Goal: Feedback & Contribution: Contribute content

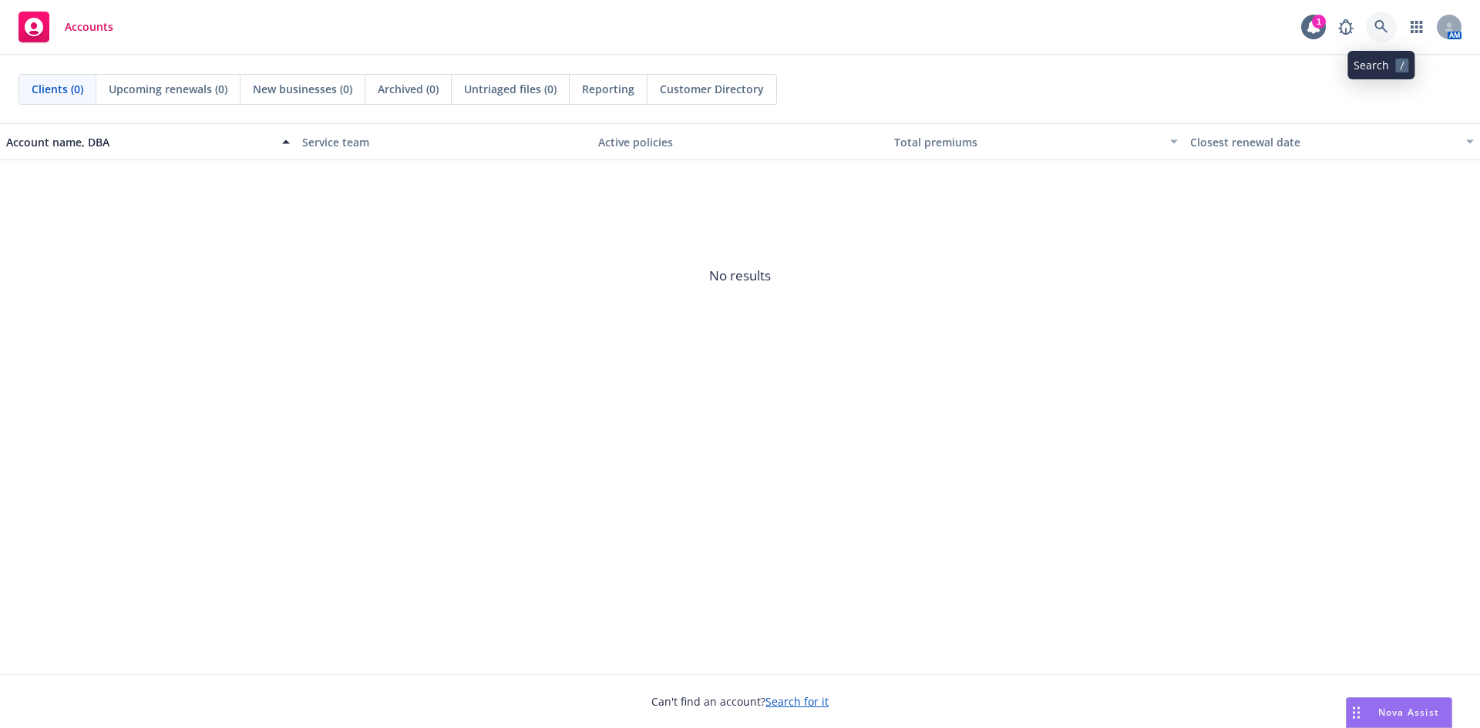
click at [1381, 30] on icon at bounding box center [1381, 27] width 14 height 14
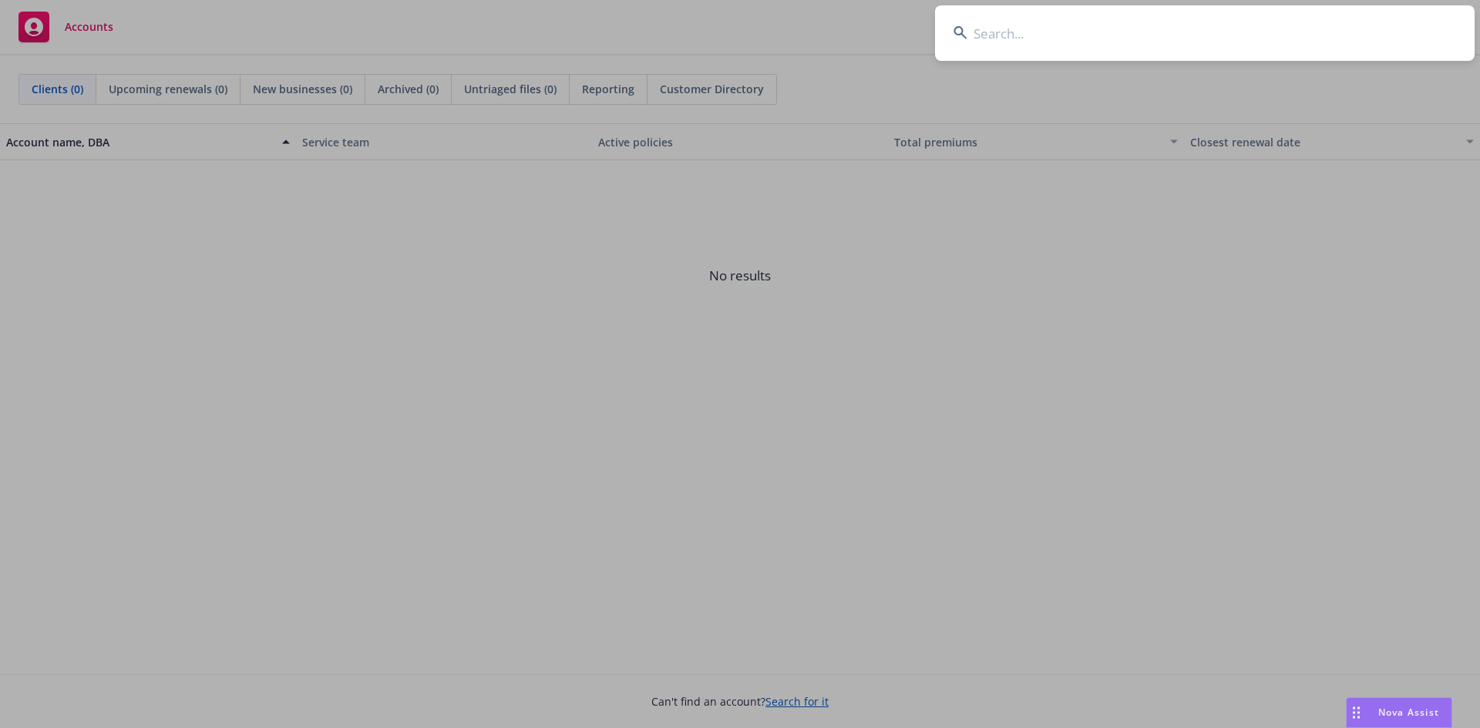
click at [1189, 50] on input at bounding box center [1205, 32] width 540 height 55
type input "n"
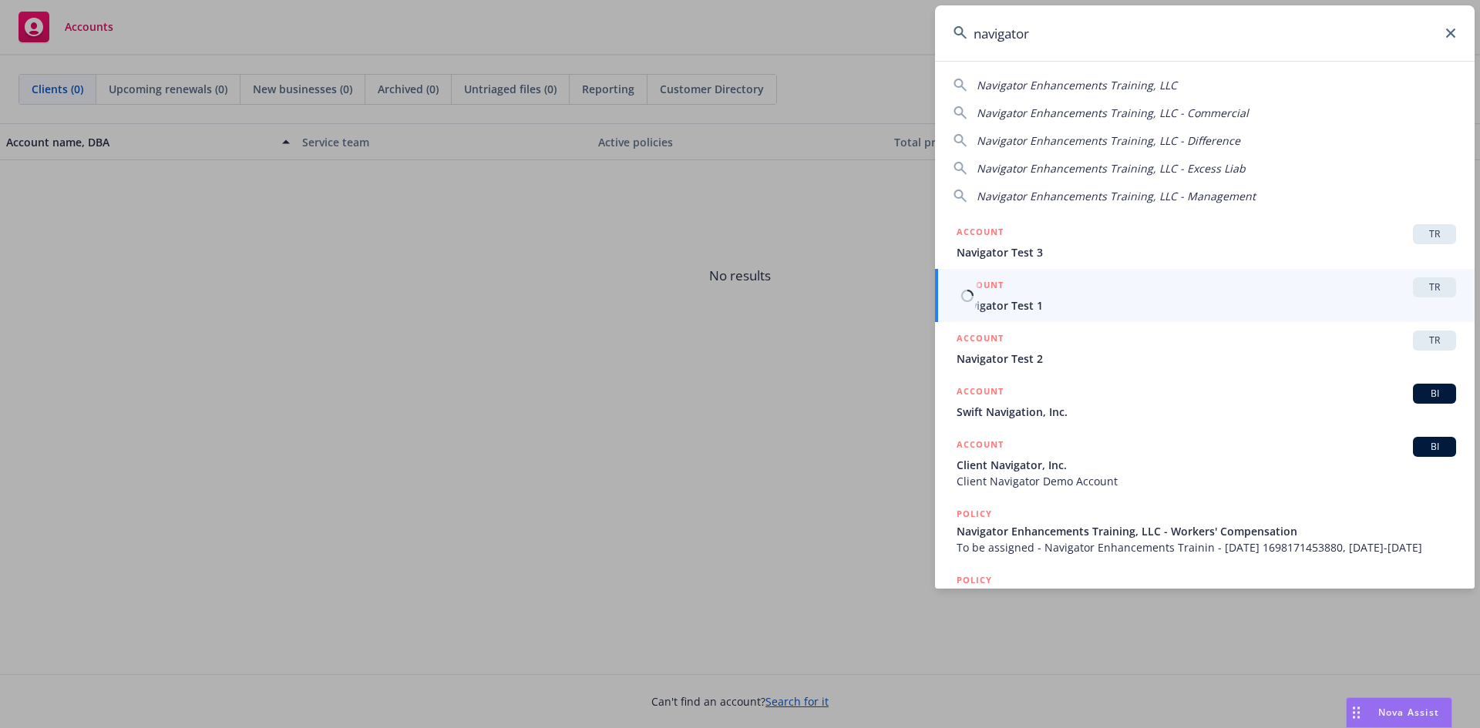
type input "navigator"
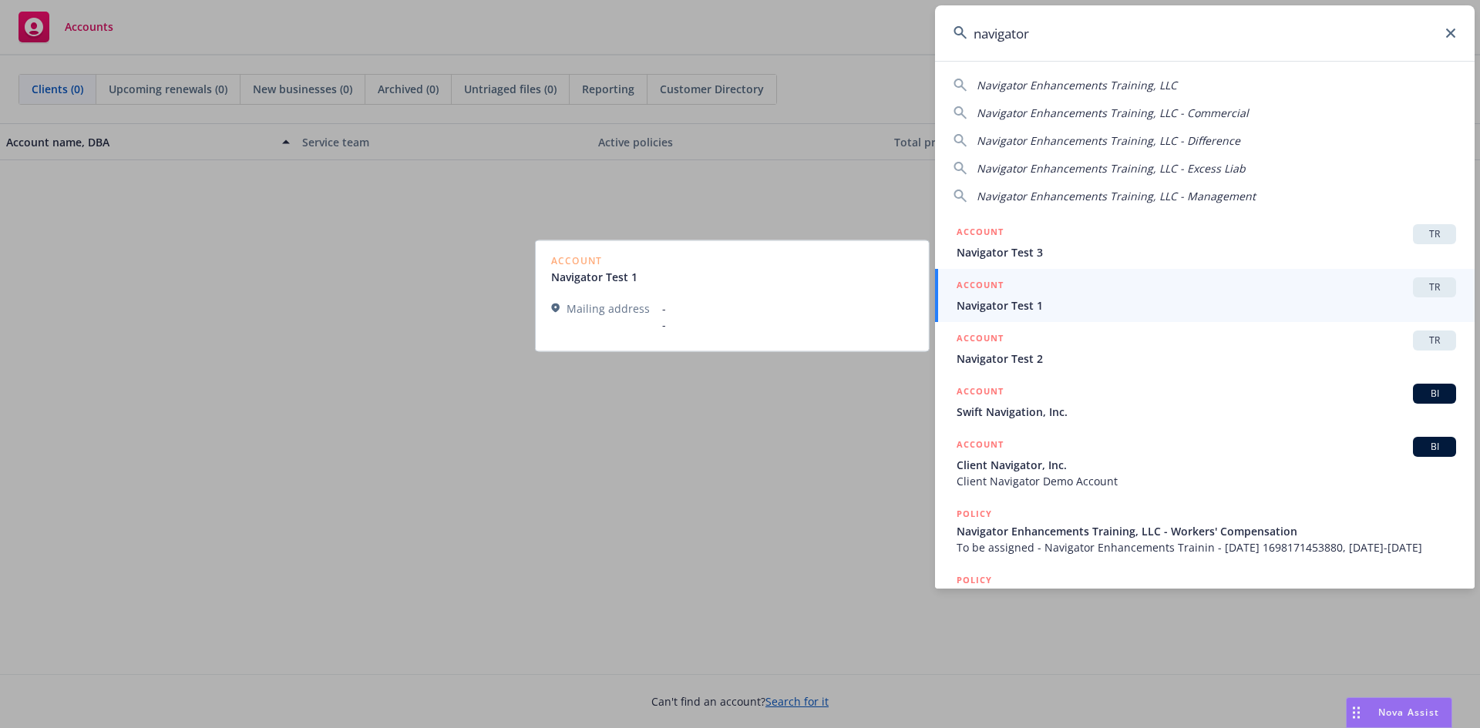
click at [1419, 281] on span "TR" at bounding box center [1434, 288] width 31 height 14
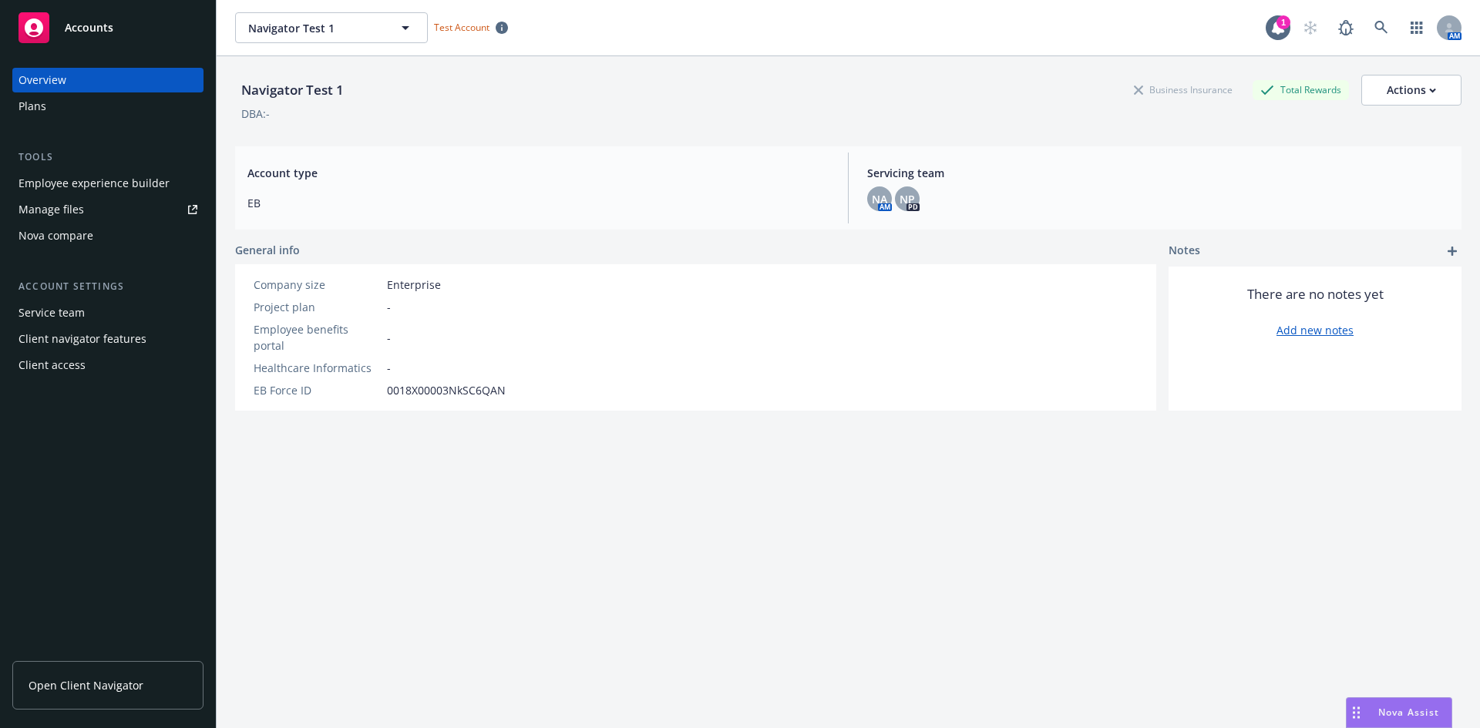
click at [46, 109] on div "Plans" at bounding box center [107, 106] width 179 height 25
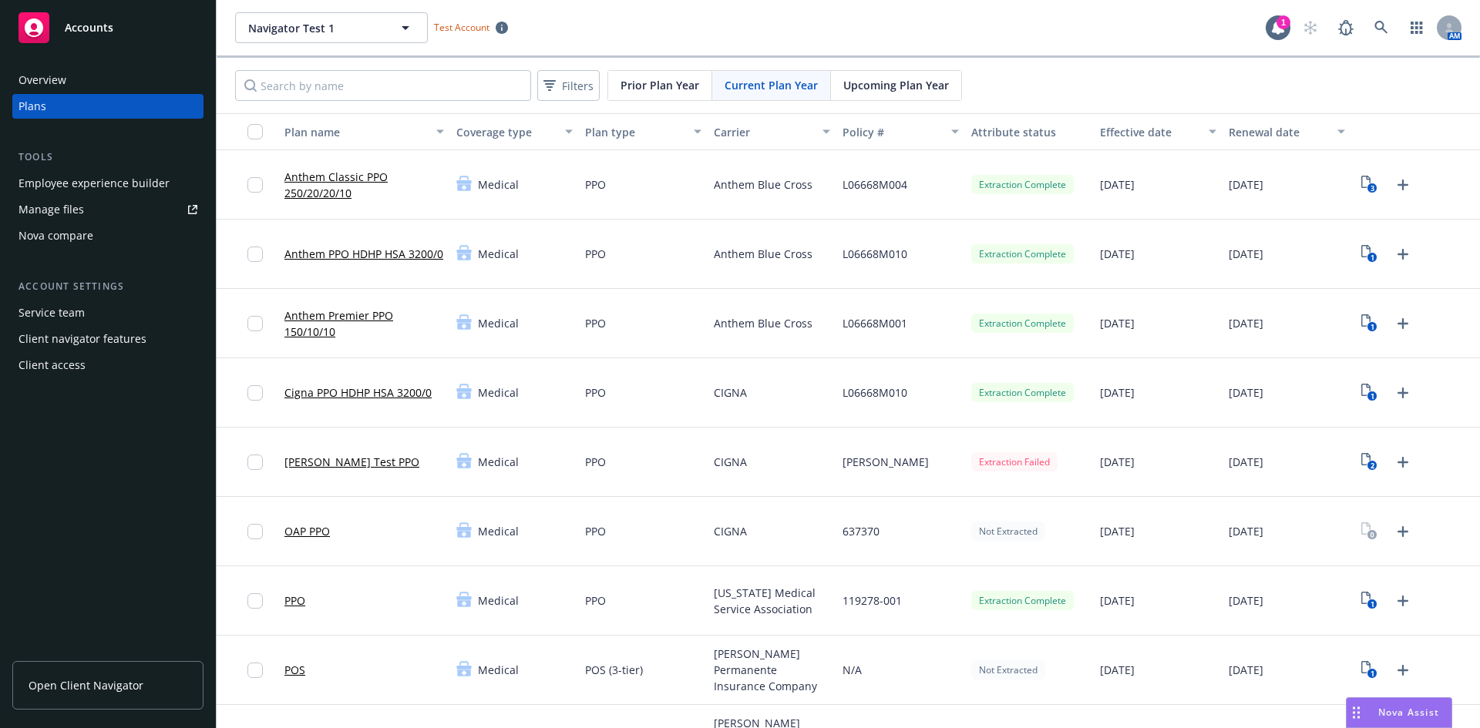
click at [328, 184] on link "Anthem Classic PPO 250/20/20/10" at bounding box center [364, 185] width 160 height 32
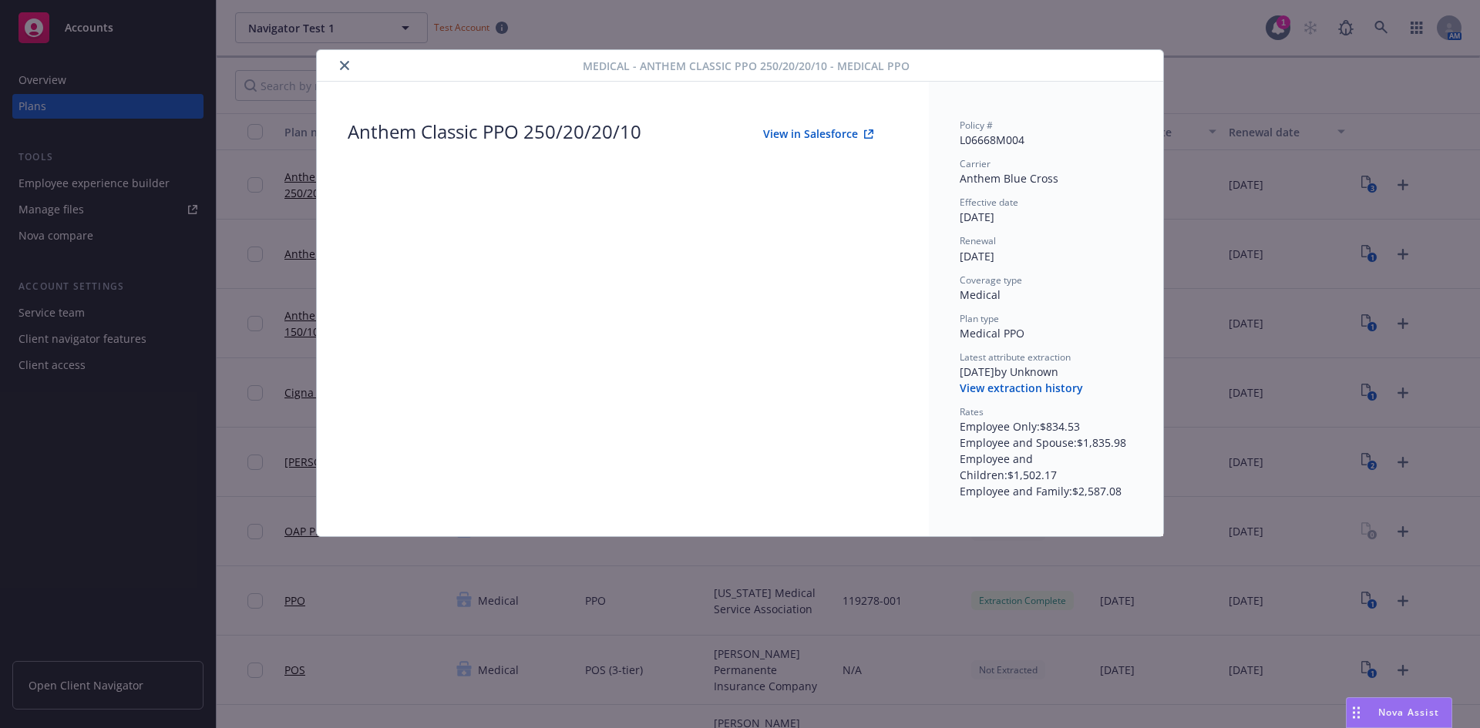
click at [815, 131] on button "View in Salesforce" at bounding box center [818, 134] width 160 height 31
click at [1236, 47] on div "Medical - Anthem Classic PPO 250/20/20/10 - Medical PPO Anthem Classic PPO 250/…" at bounding box center [740, 364] width 1480 height 728
click at [346, 67] on icon "close" at bounding box center [344, 65] width 9 height 9
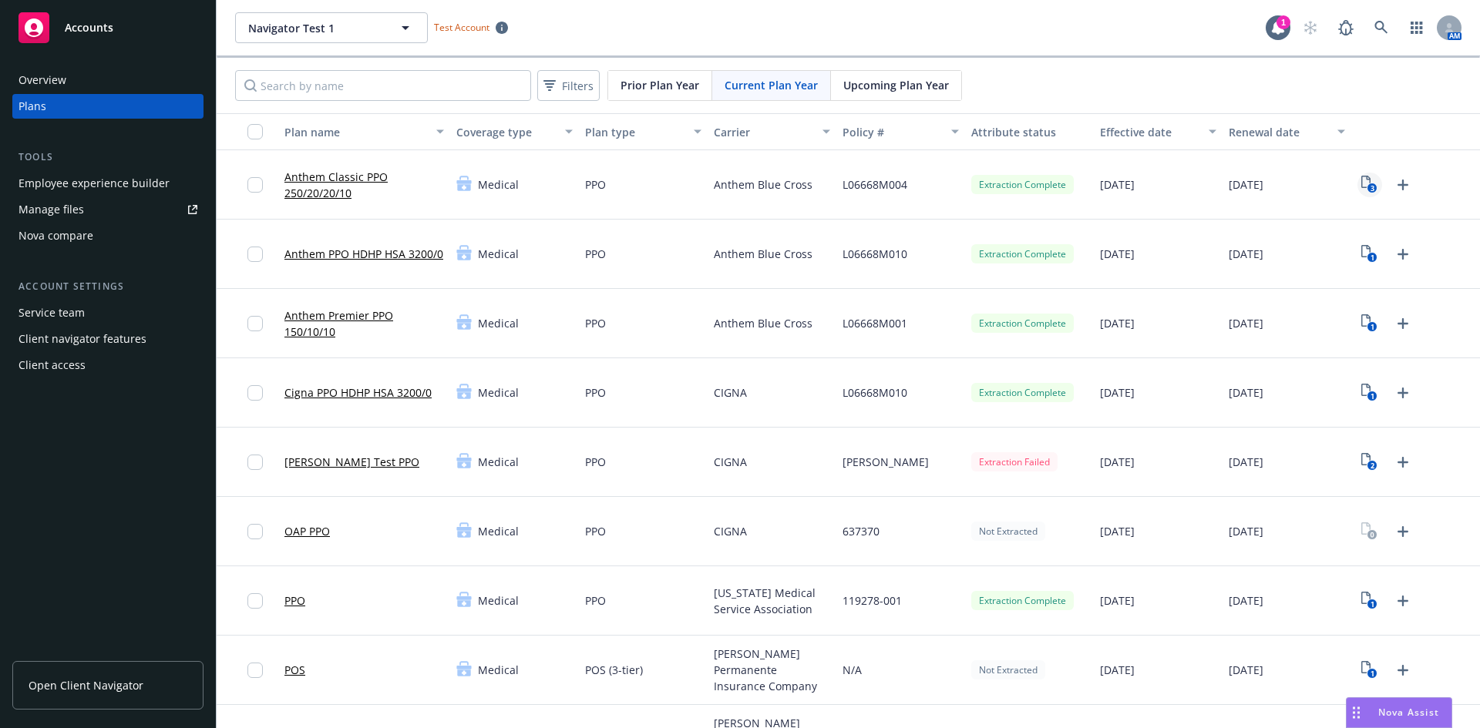
click at [1361, 191] on icon "3" at bounding box center [1369, 185] width 16 height 18
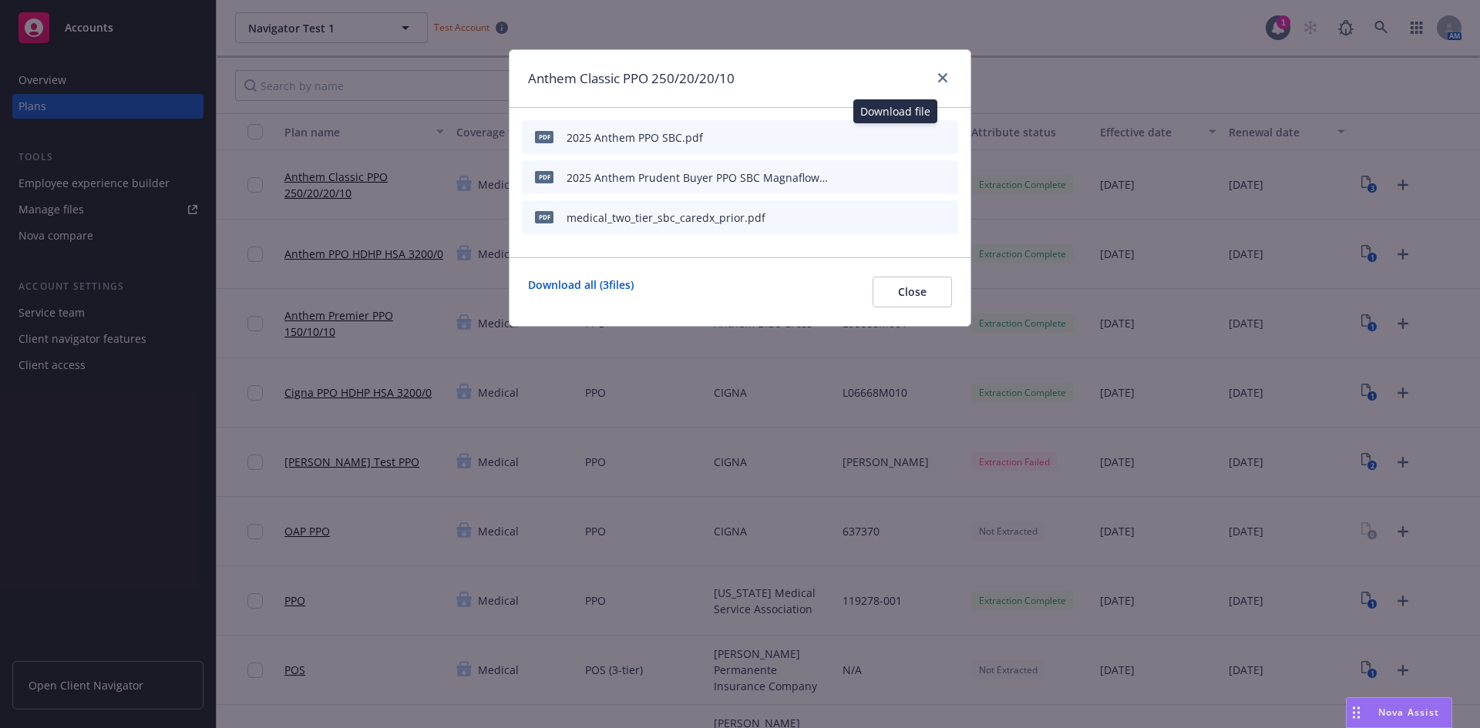
click at [912, 140] on div "Download file Download file" at bounding box center [894, 137] width 116 height 22
click at [917, 140] on icon "preview file" at bounding box center [919, 136] width 14 height 11
click at [866, 133] on icon "start extraction" at bounding box center [865, 136] width 18 height 18
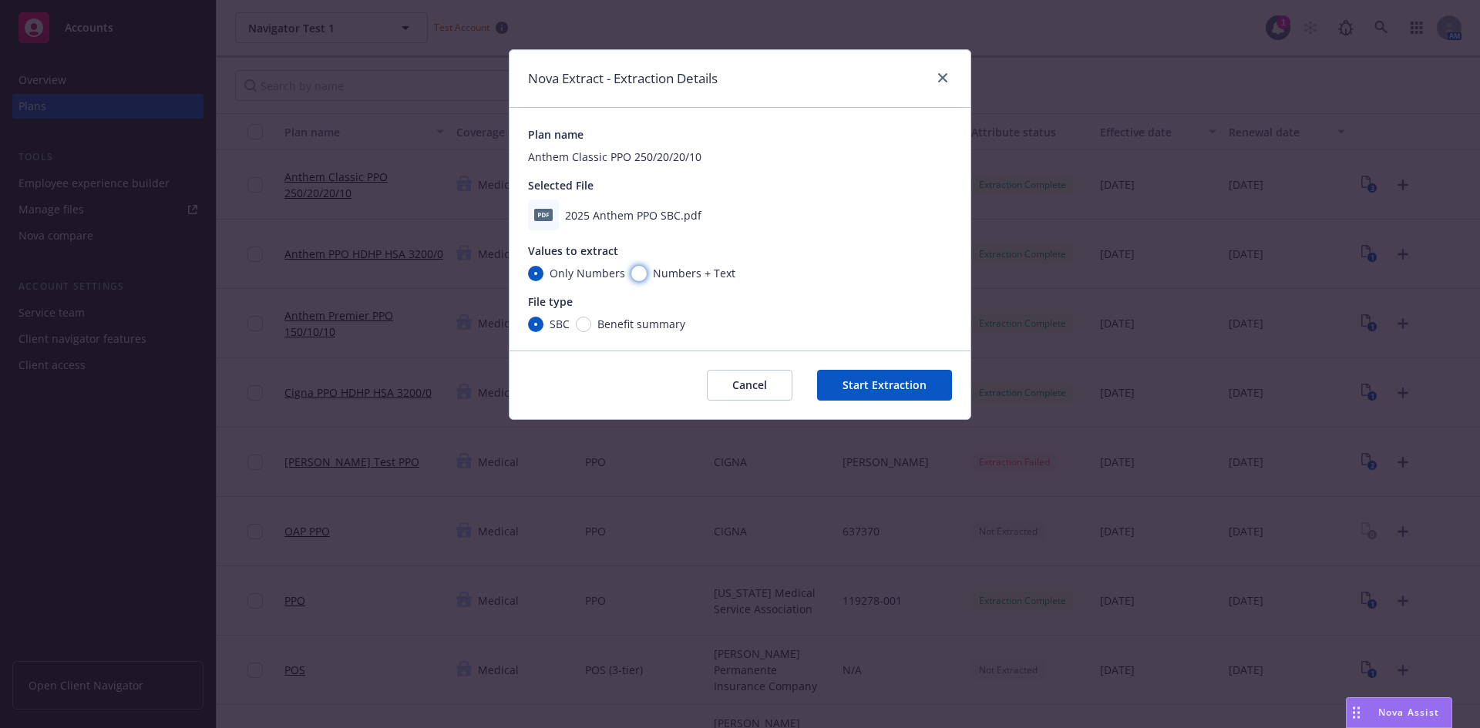
click at [642, 273] on input "Numbers + Text" at bounding box center [638, 273] width 15 height 15
radio input "true"
click at [898, 385] on button "Start Extraction" at bounding box center [884, 385] width 135 height 31
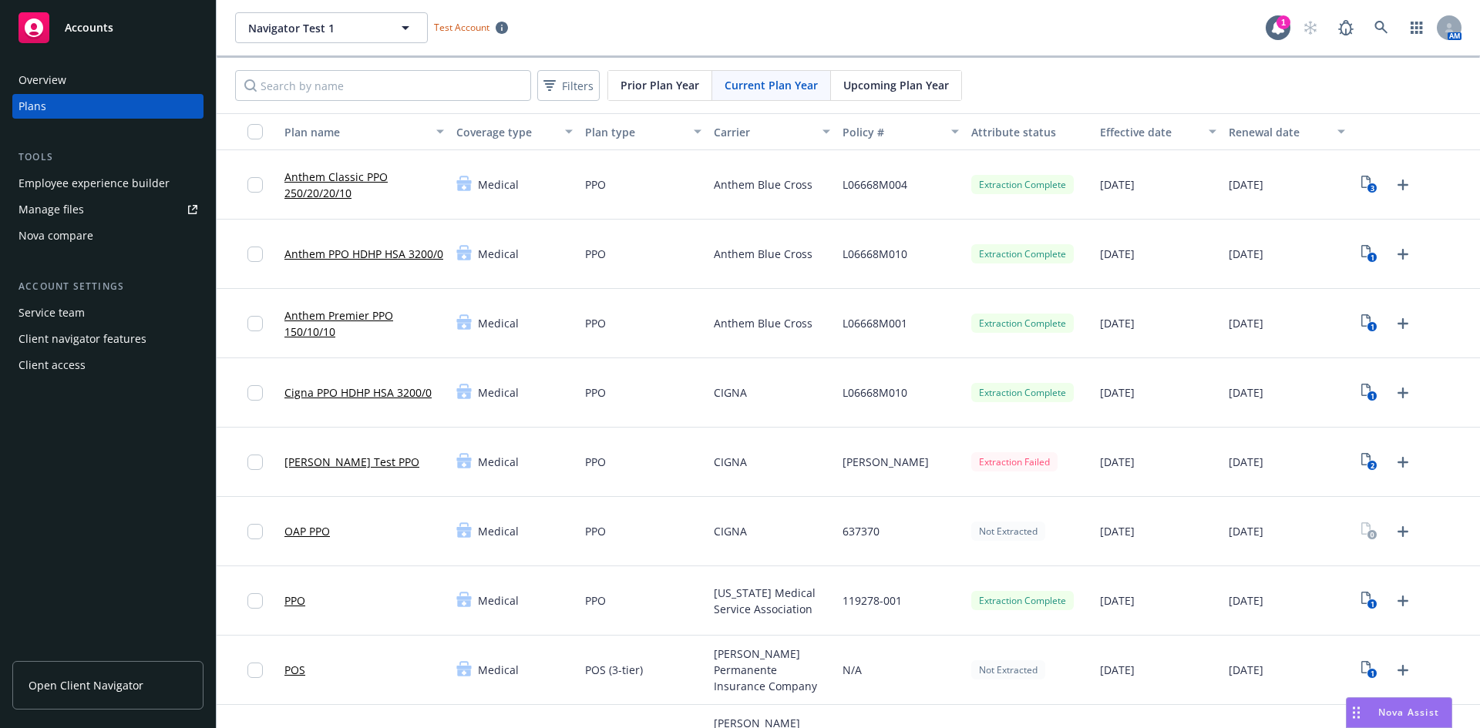
click at [328, 173] on link "Anthem Classic PPO 250/20/20/10" at bounding box center [364, 185] width 160 height 32
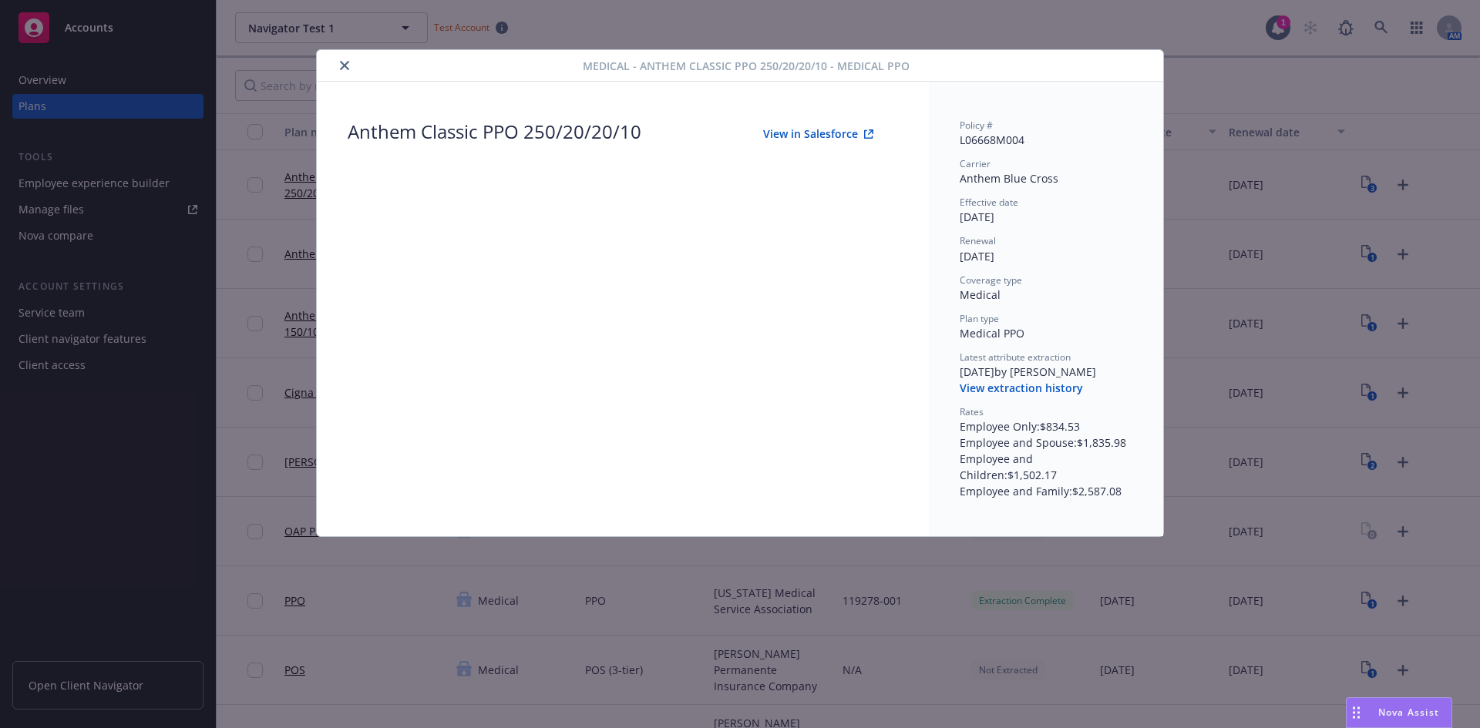
click at [761, 134] on button "View in Salesforce" at bounding box center [818, 134] width 160 height 31
click at [341, 54] on div "Medical - Anthem Classic PPO 250/20/20/10 - Medical PPO" at bounding box center [740, 66] width 846 height 32
click at [351, 59] on button "close" at bounding box center [344, 65] width 18 height 18
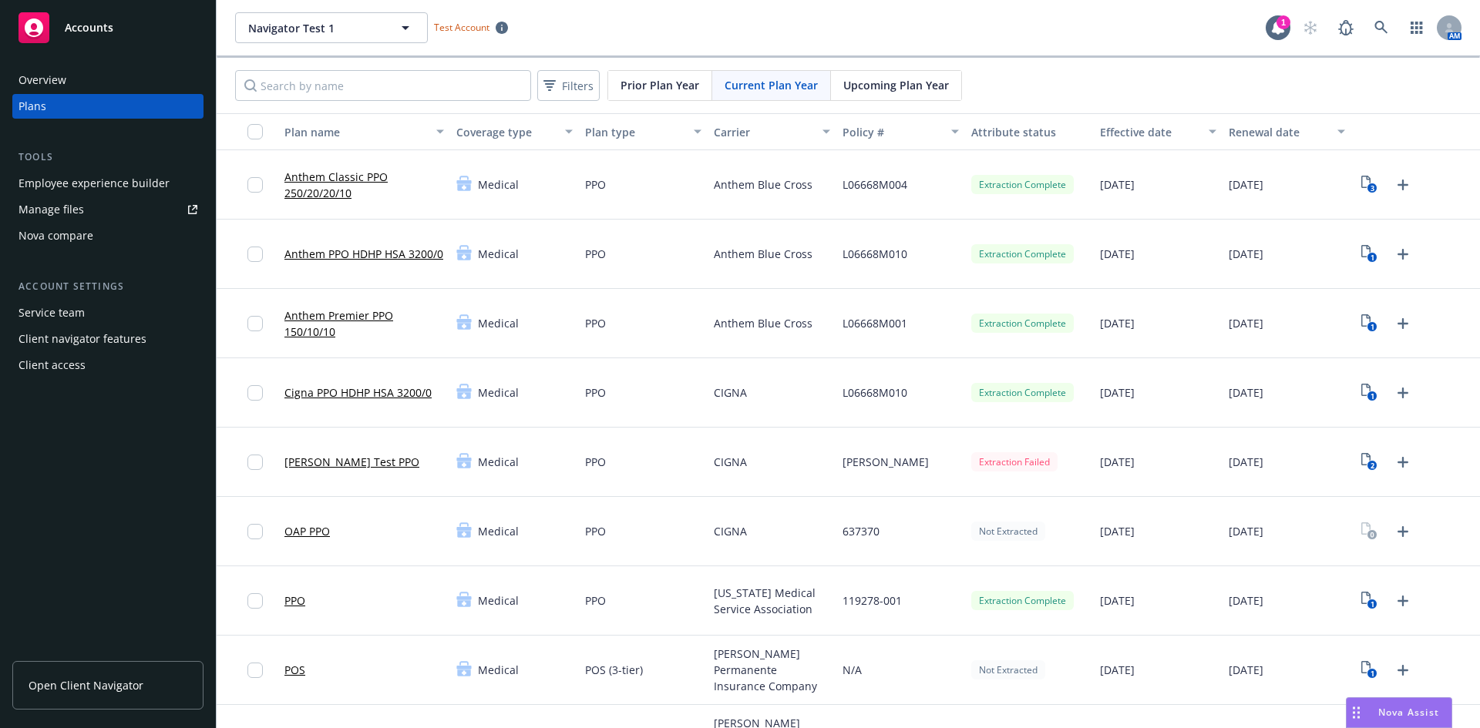
click at [323, 177] on link "Anthem Classic PPO 250/20/20/10" at bounding box center [364, 185] width 160 height 32
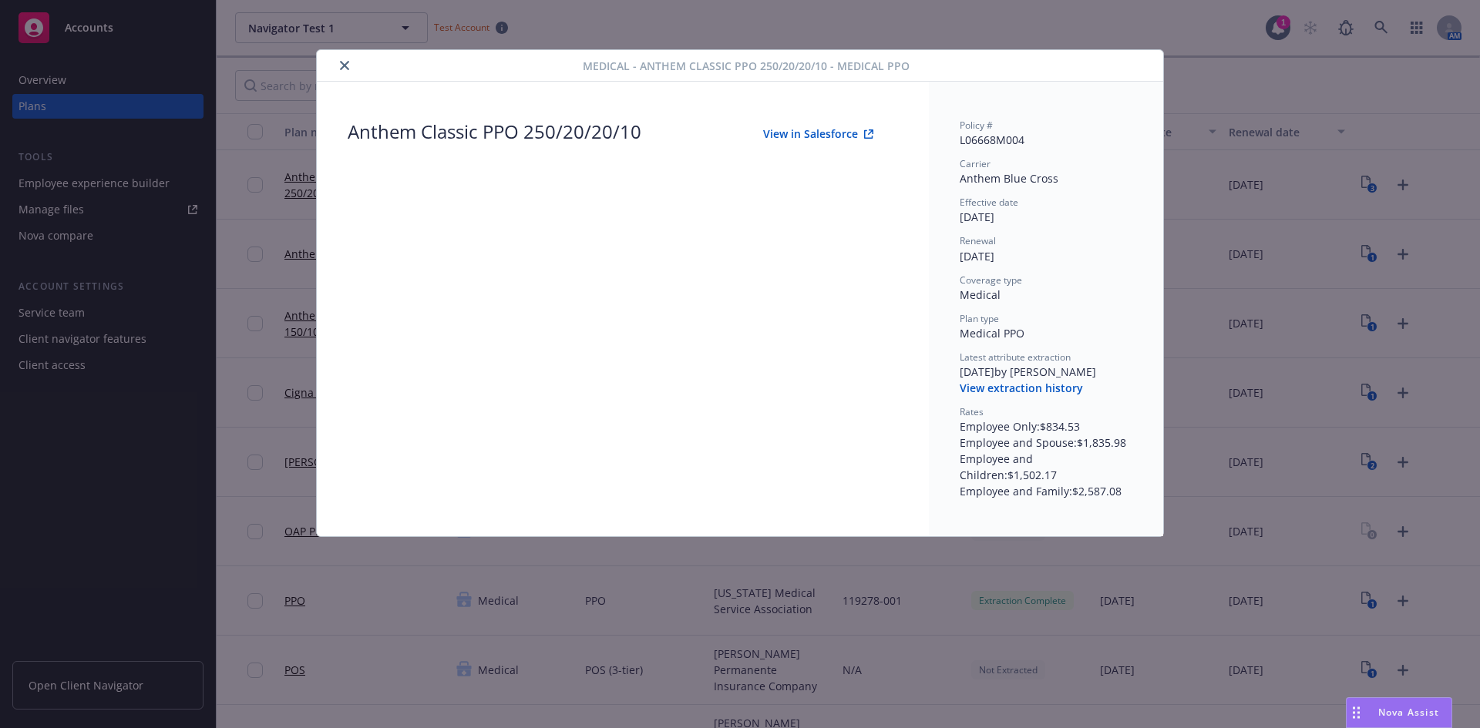
click at [344, 72] on button "close" at bounding box center [344, 65] width 18 height 18
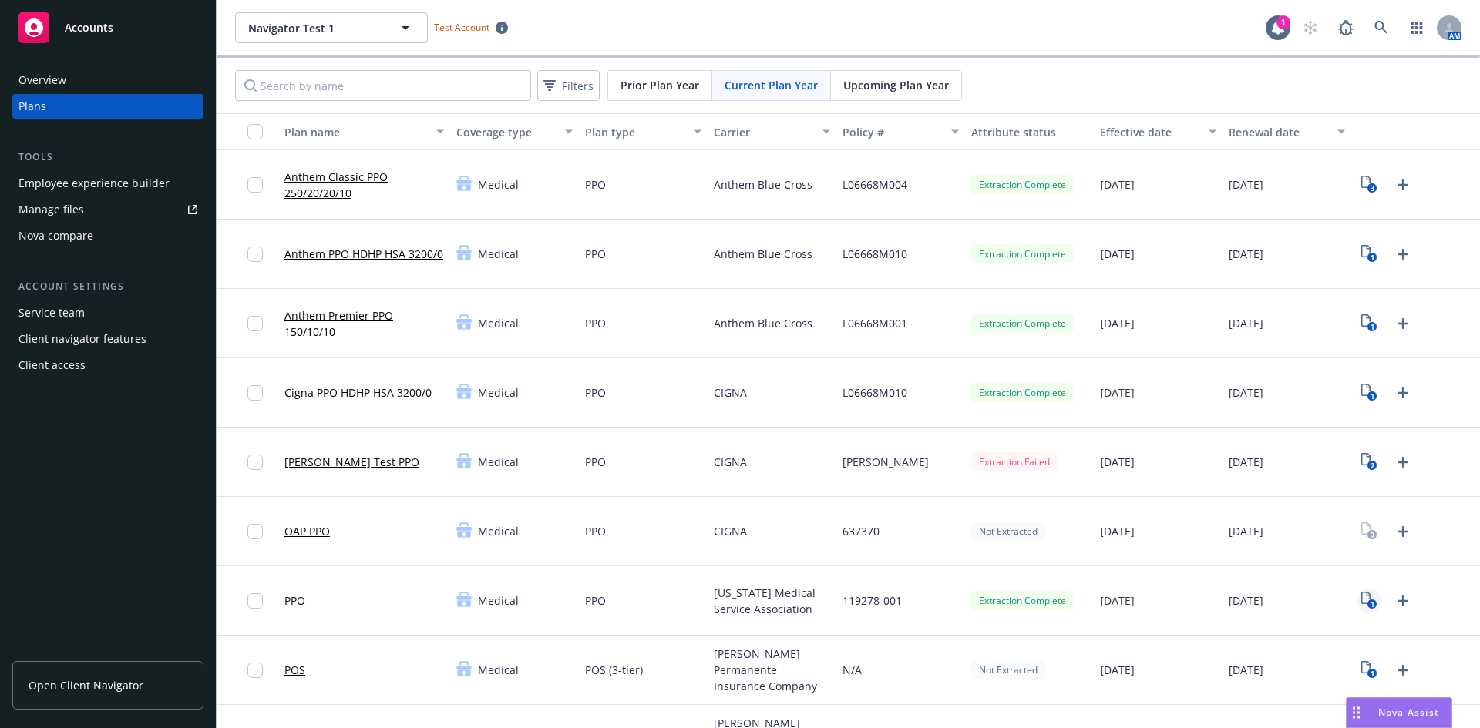
click at [1364, 596] on icon "1" at bounding box center [1369, 601] width 16 height 18
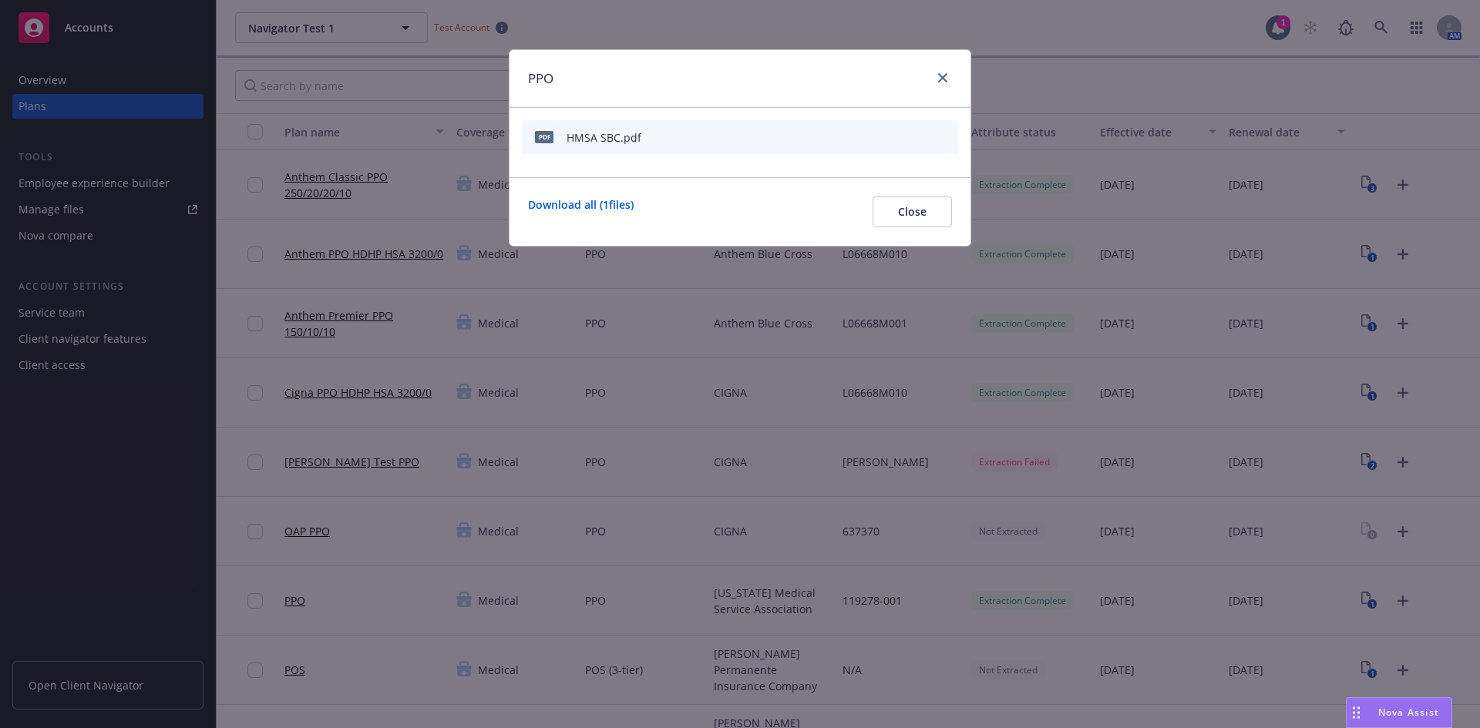
click at [916, 140] on icon "preview file" at bounding box center [919, 136] width 14 height 11
click at [941, 77] on icon "close" at bounding box center [942, 77] width 9 height 9
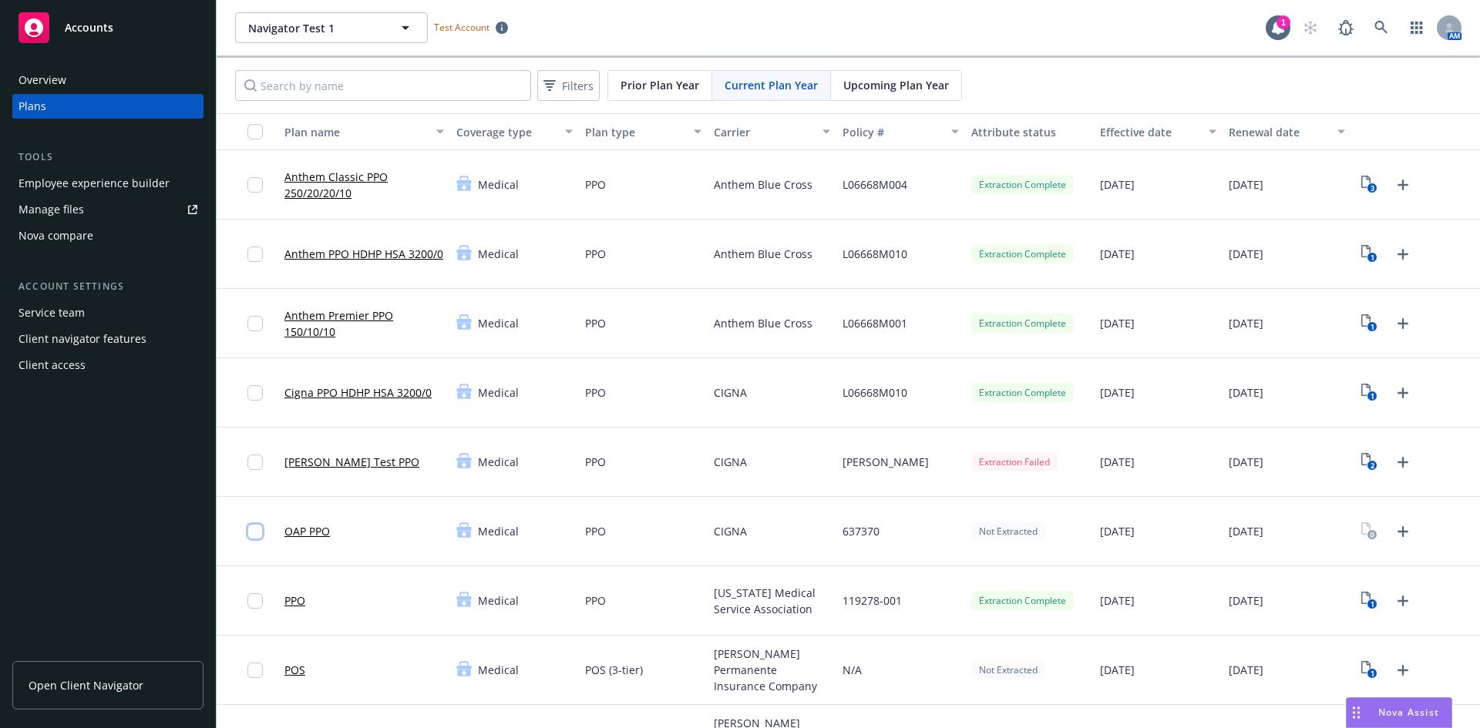
click at [254, 530] on input "checkbox" at bounding box center [254, 531] width 15 height 15
click at [1394, 529] on icon "Upload Plan Documents" at bounding box center [1403, 532] width 18 height 18
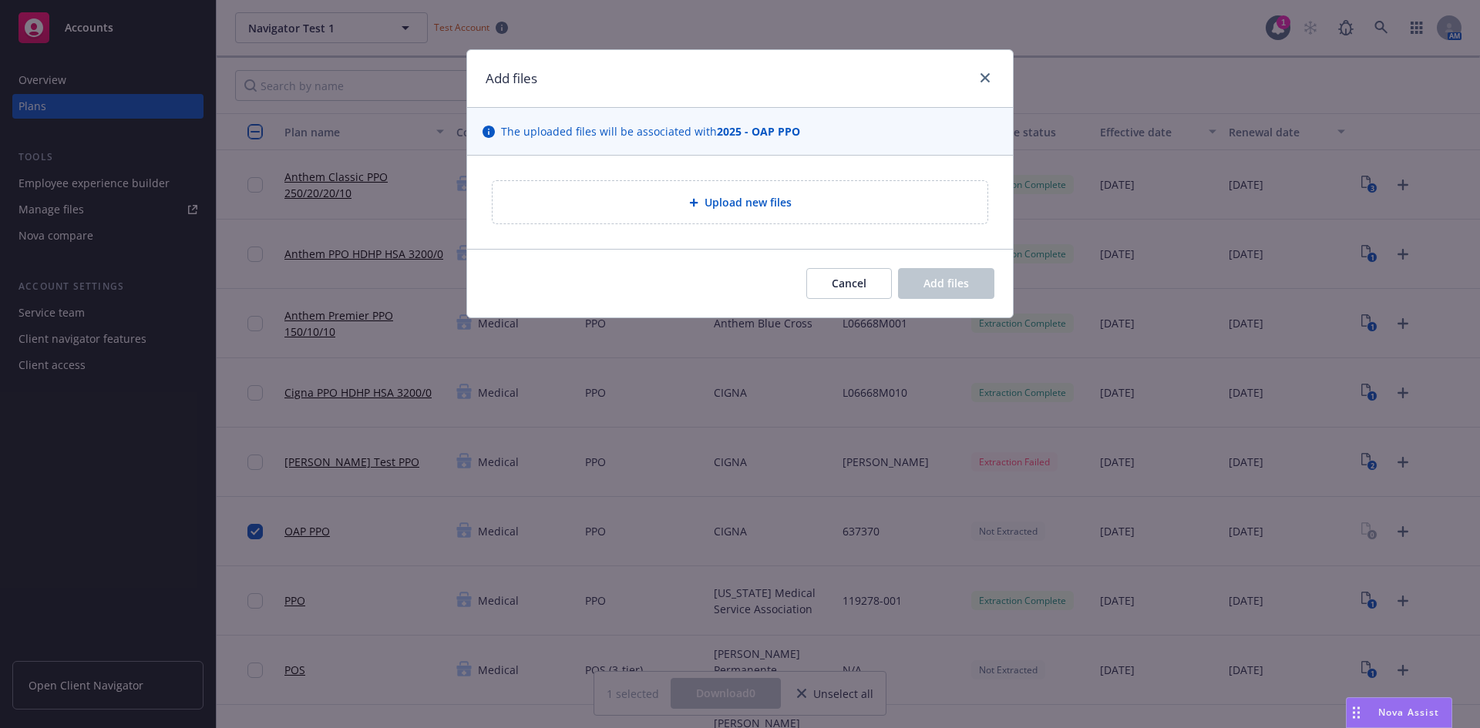
click at [826, 160] on div "Upload new files" at bounding box center [740, 202] width 546 height 93
click at [795, 197] on div "Upload new files" at bounding box center [740, 202] width 470 height 18
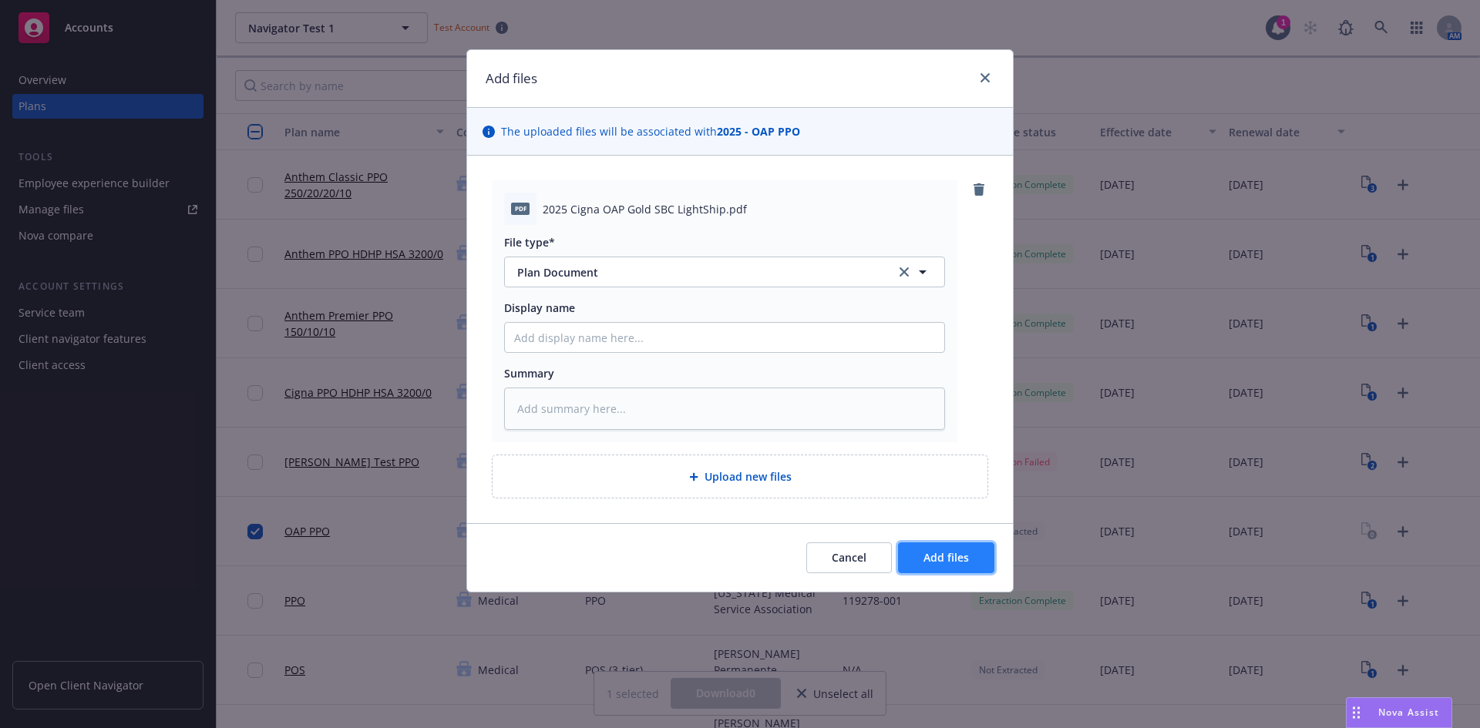
click at [962, 560] on span "Add files" at bounding box center [945, 557] width 45 height 15
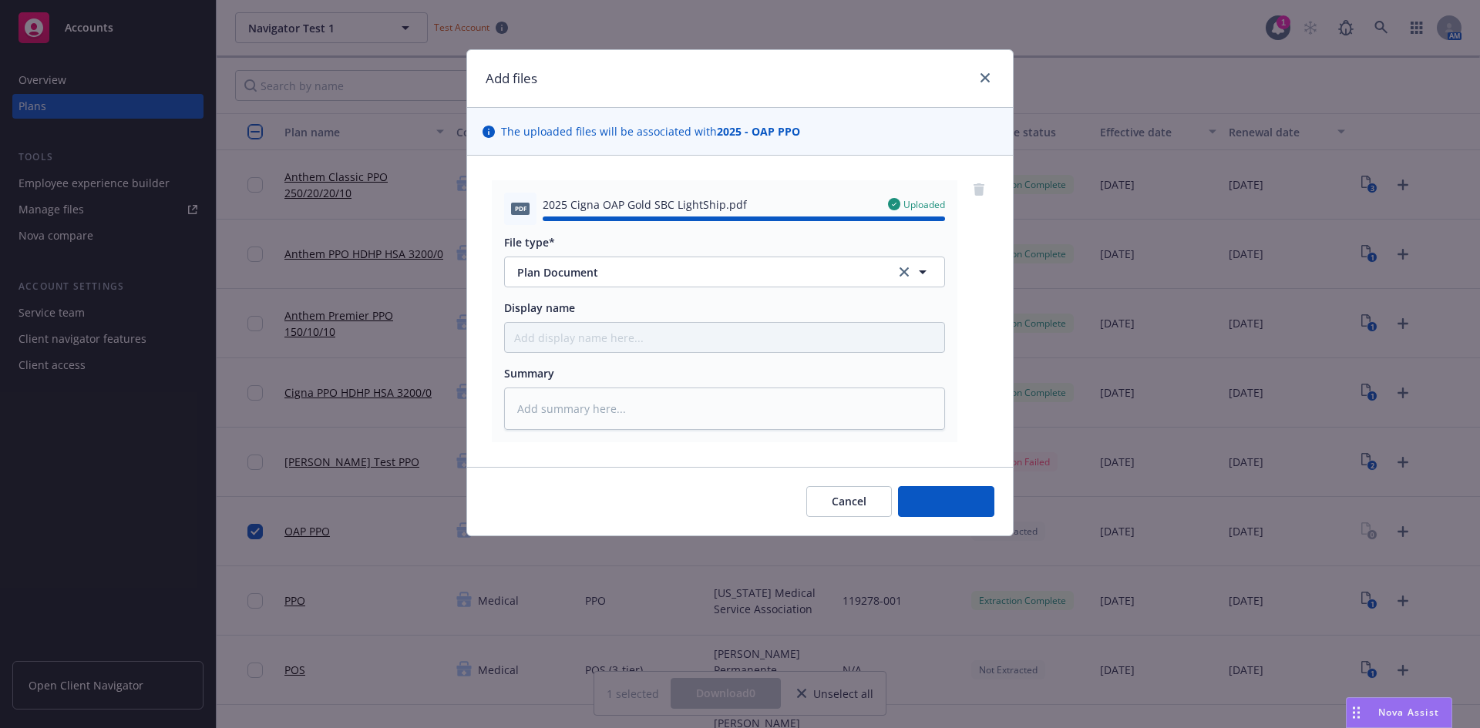
type textarea "x"
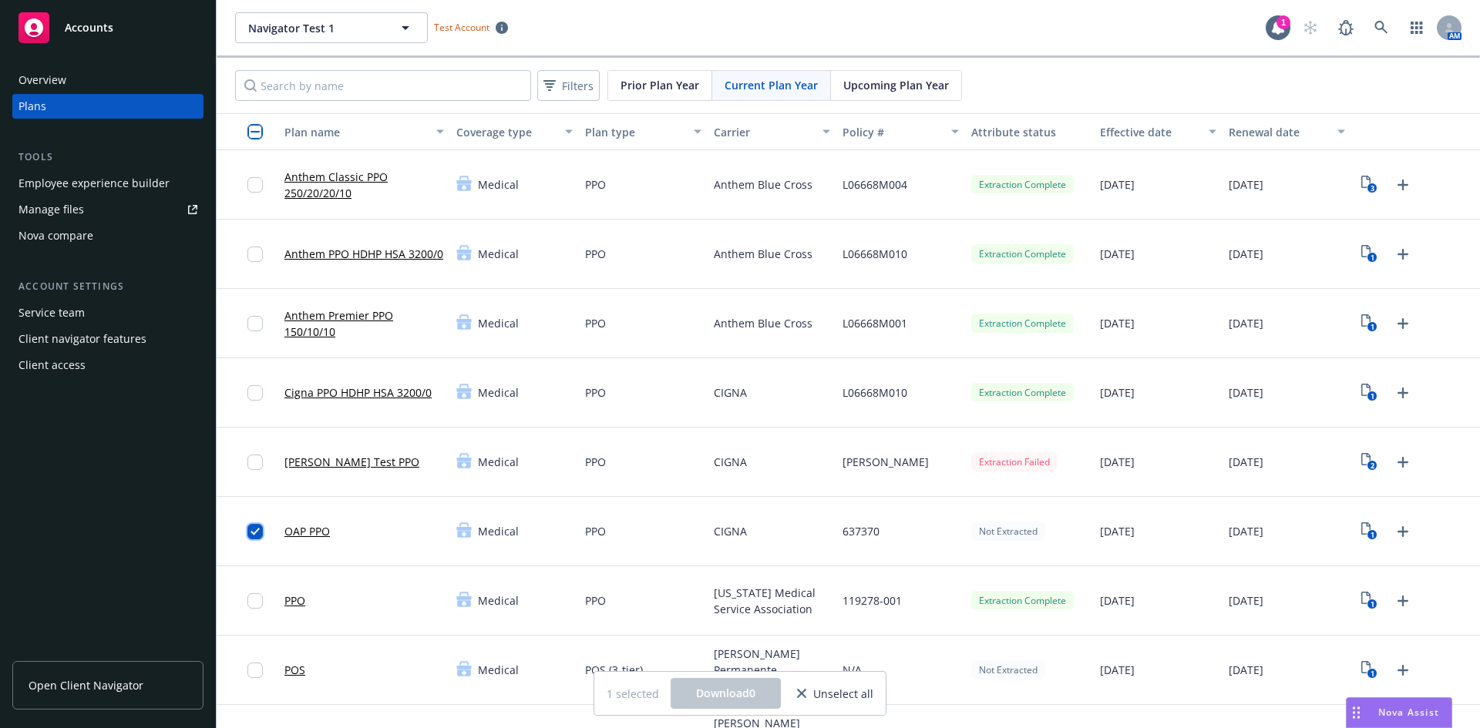
click at [256, 530] on input "checkbox" at bounding box center [254, 531] width 15 height 15
click at [1361, 528] on icon "1" at bounding box center [1369, 532] width 16 height 18
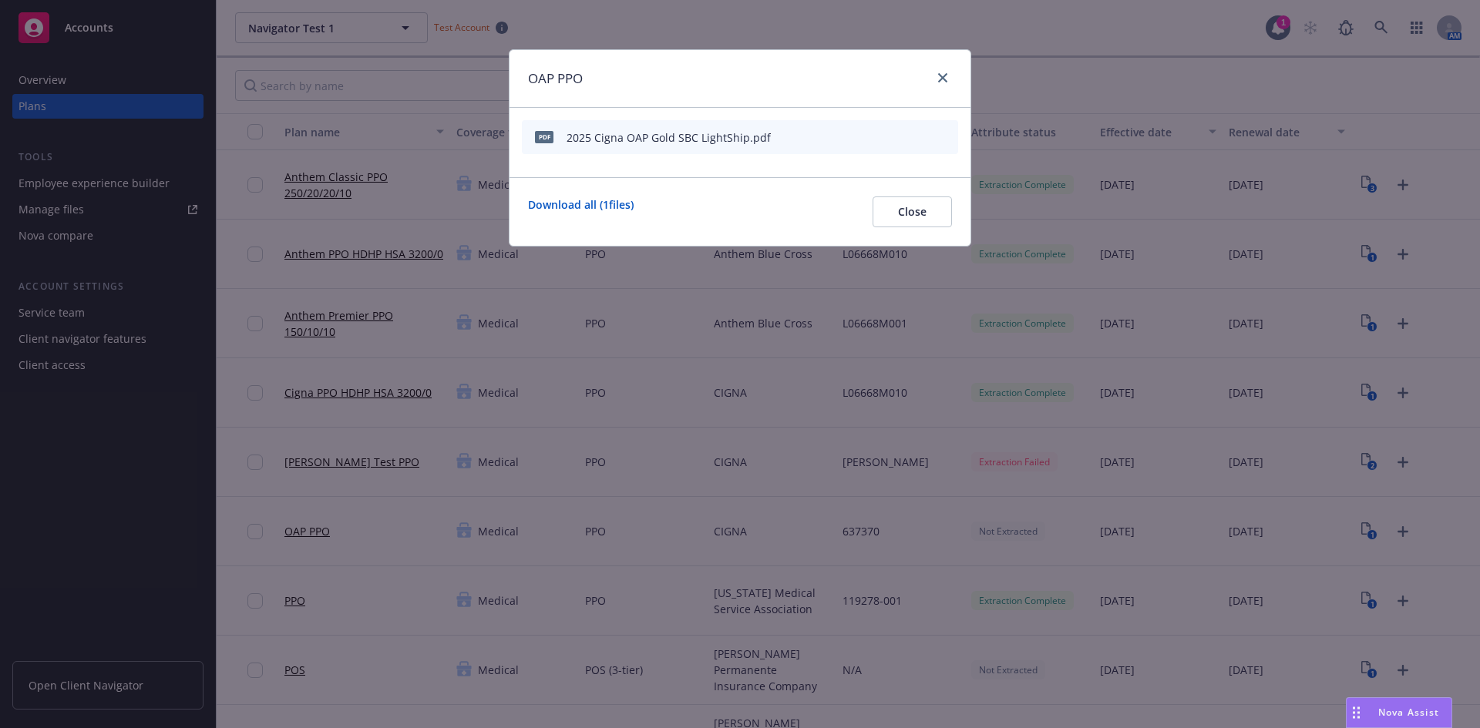
click at [870, 143] on icon "start extraction" at bounding box center [865, 136] width 18 height 18
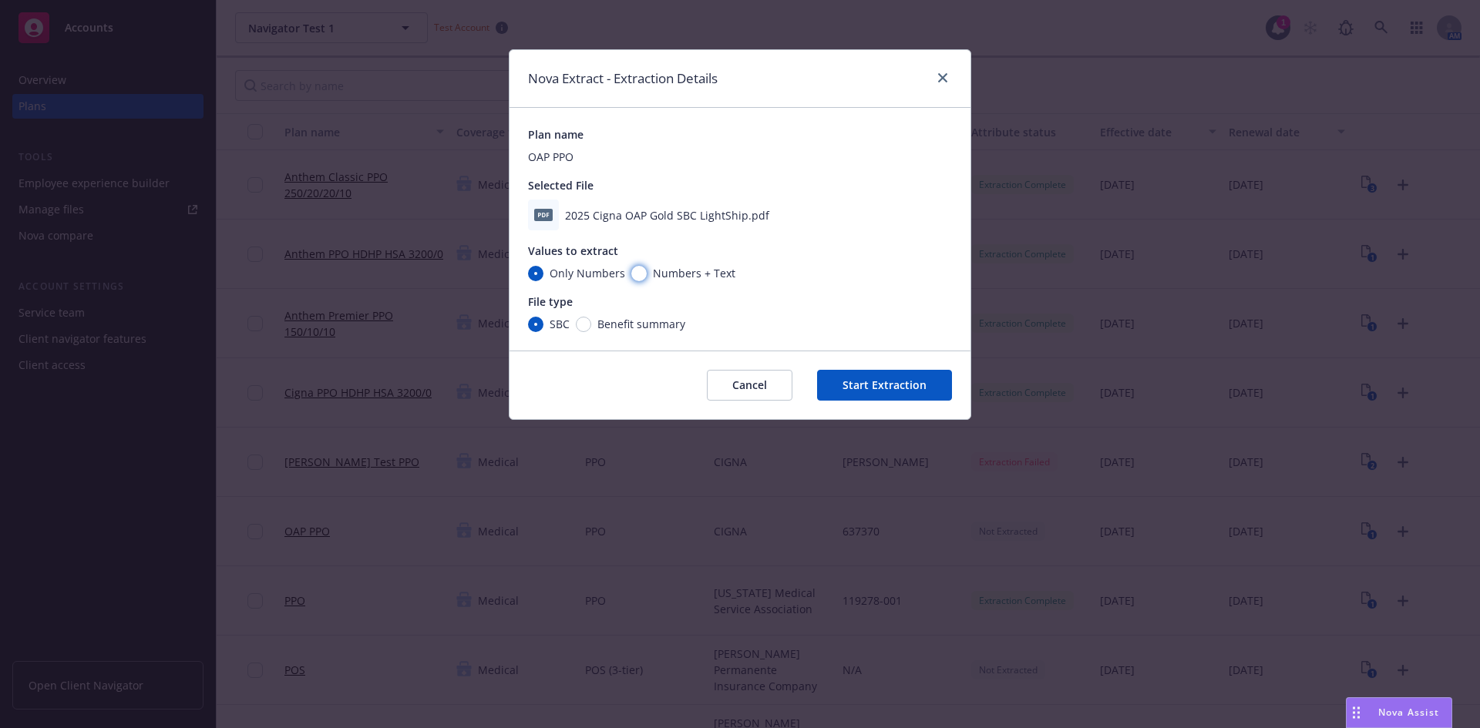
click at [635, 280] on input "Numbers + Text" at bounding box center [638, 273] width 15 height 15
radio input "true"
click at [641, 277] on input "Numbers + Text" at bounding box center [638, 273] width 15 height 15
click at [544, 279] on span "Only Numbers" at bounding box center [584, 273] width 82 height 16
click at [543, 279] on input "Only Numbers" at bounding box center [535, 273] width 15 height 15
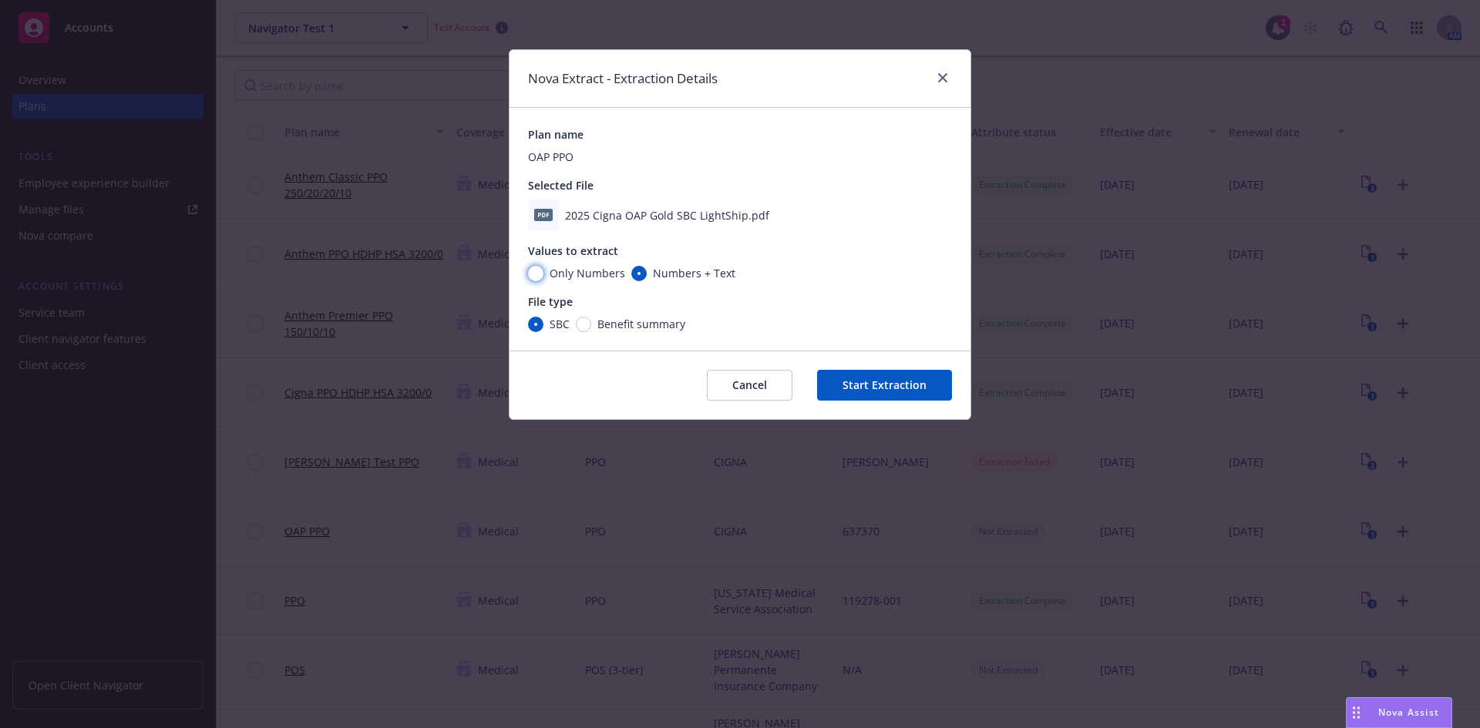
radio input "true"
click at [600, 321] on span "Benefit summary" at bounding box center [641, 324] width 88 height 16
click at [591, 321] on input "Benefit summary" at bounding box center [583, 324] width 15 height 15
radio input "true"
click at [536, 318] on input "SBC" at bounding box center [535, 324] width 15 height 15
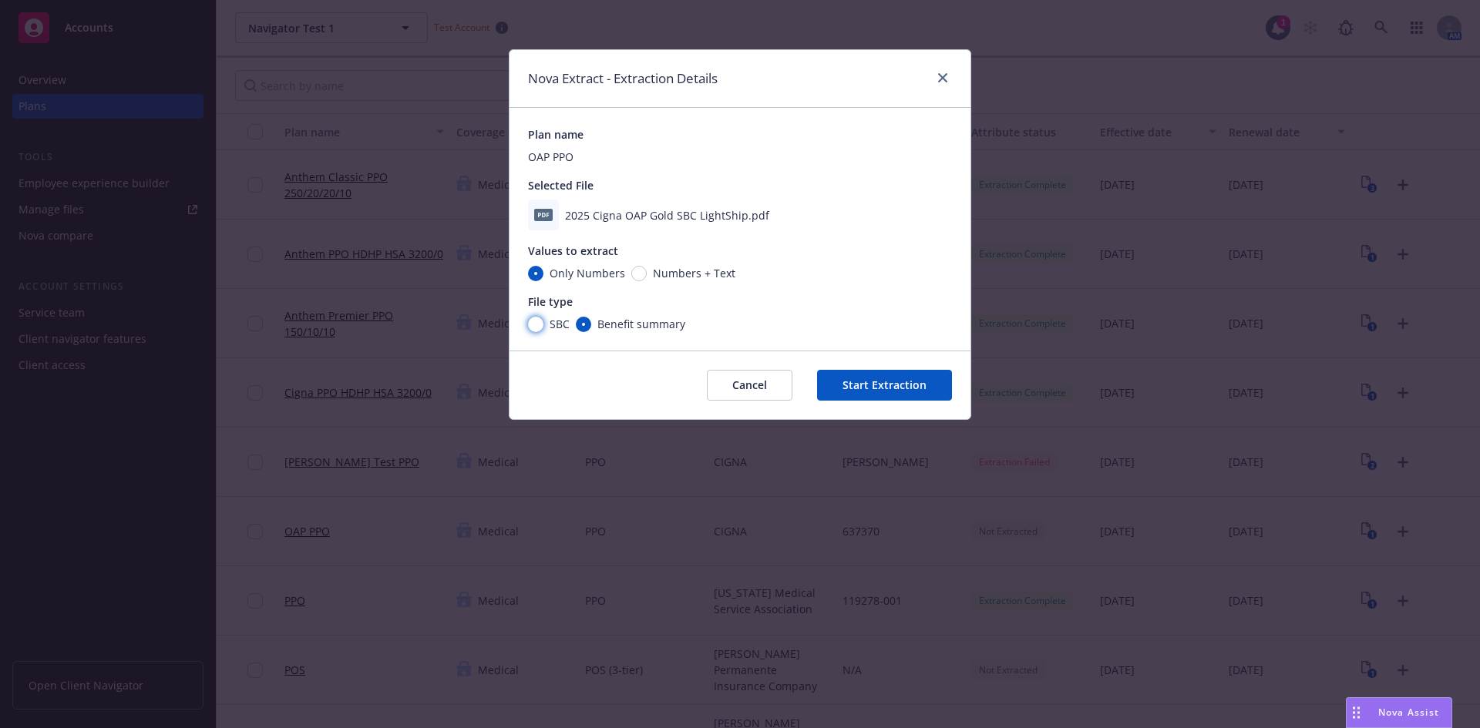
radio input "true"
click at [688, 269] on span "Numbers + Text" at bounding box center [694, 273] width 82 height 16
click at [647, 269] on input "Numbers + Text" at bounding box center [638, 273] width 15 height 15
radio input "true"
click at [895, 375] on button "Start Extraction" at bounding box center [884, 385] width 135 height 31
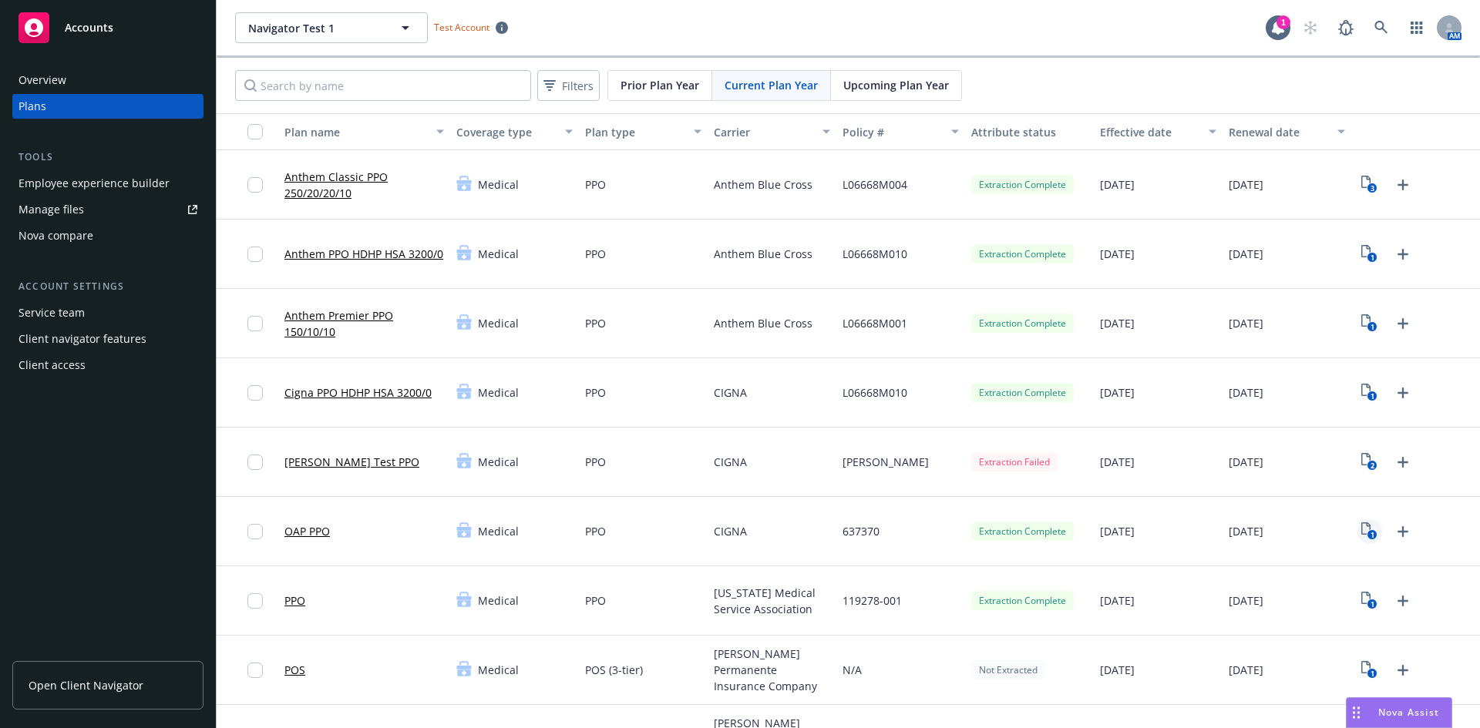
click at [1361, 535] on icon "1" at bounding box center [1369, 532] width 16 height 18
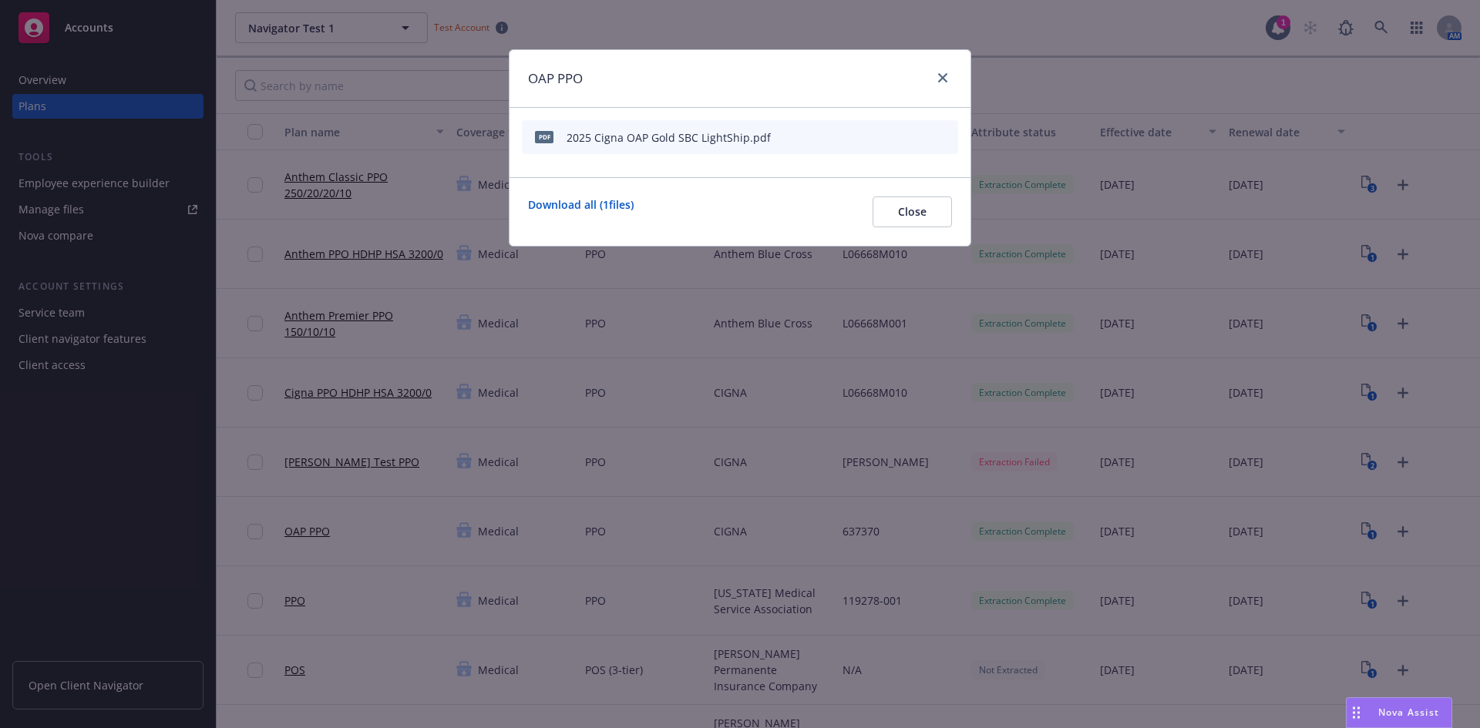
click at [869, 137] on icon "start extraction" at bounding box center [865, 136] width 18 height 18
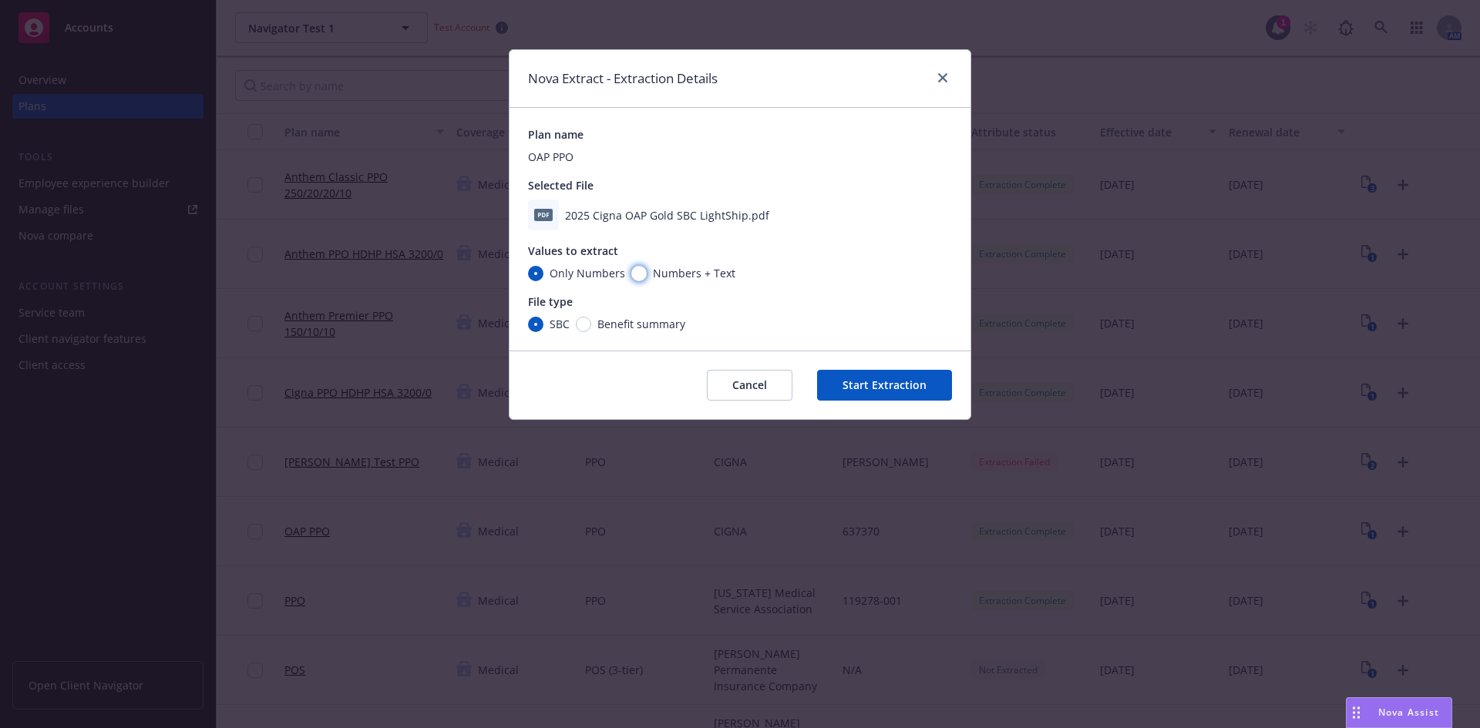
click at [631, 276] on input "Numbers + Text" at bounding box center [638, 273] width 15 height 15
radio input "true"
click at [903, 383] on button "Start Extraction" at bounding box center [884, 385] width 135 height 31
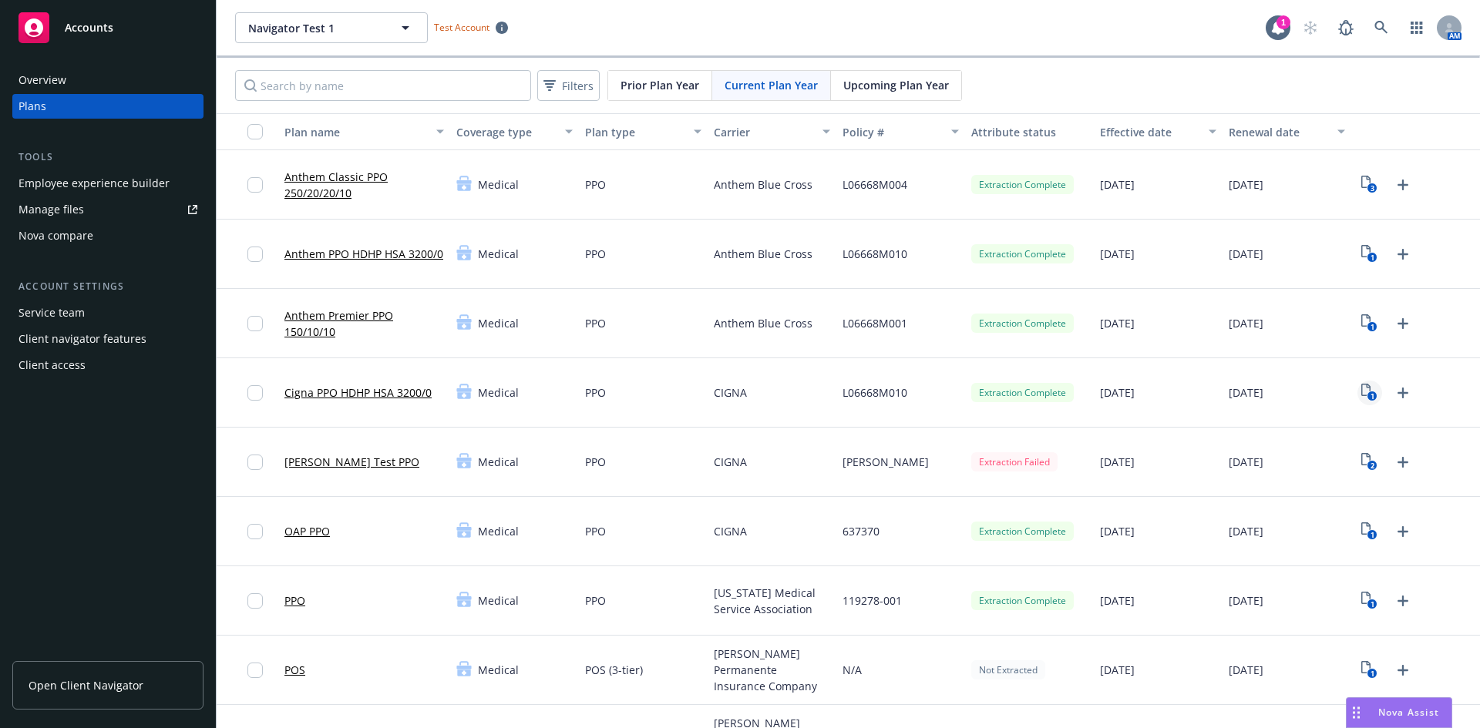
click at [1371, 392] on text "1" at bounding box center [1373, 397] width 4 height 10
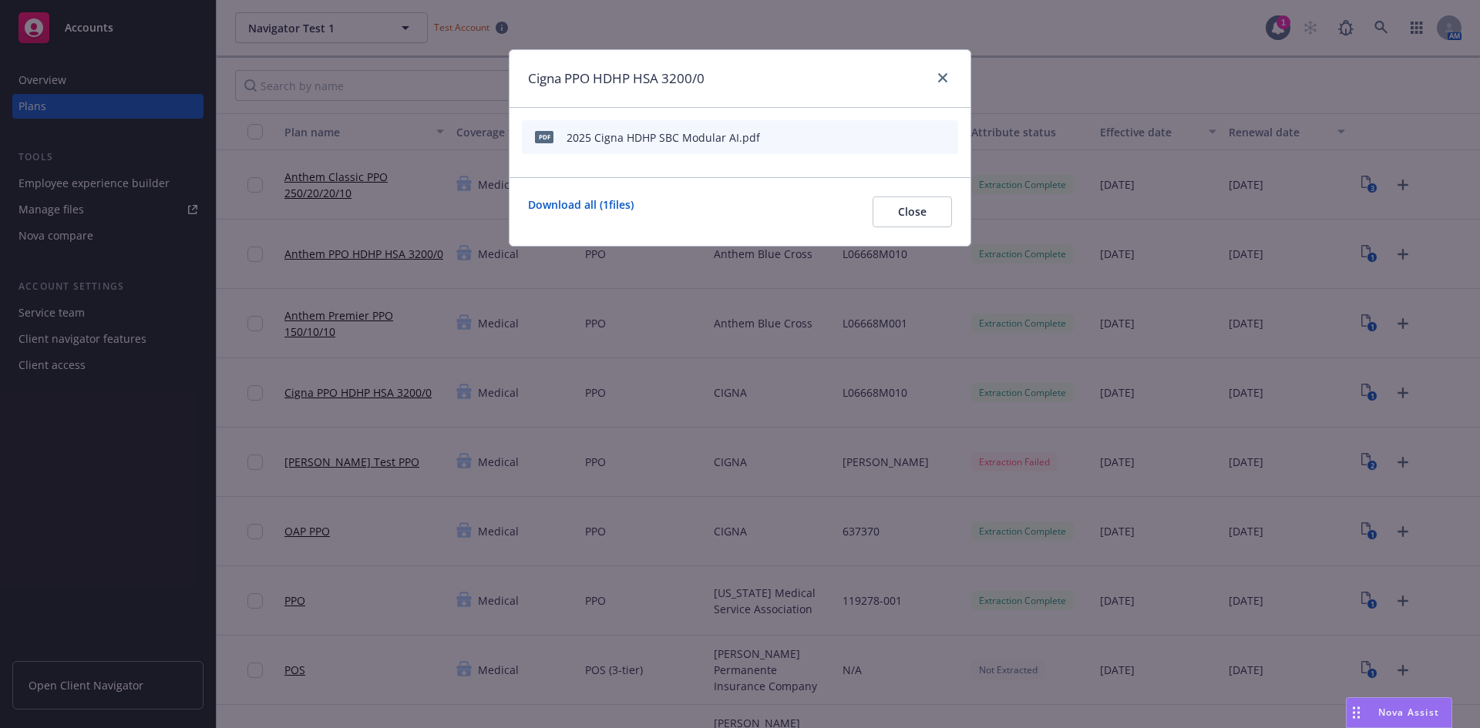
click at [916, 138] on icon "preview file" at bounding box center [919, 136] width 14 height 11
click at [945, 78] on icon "close" at bounding box center [942, 77] width 9 height 9
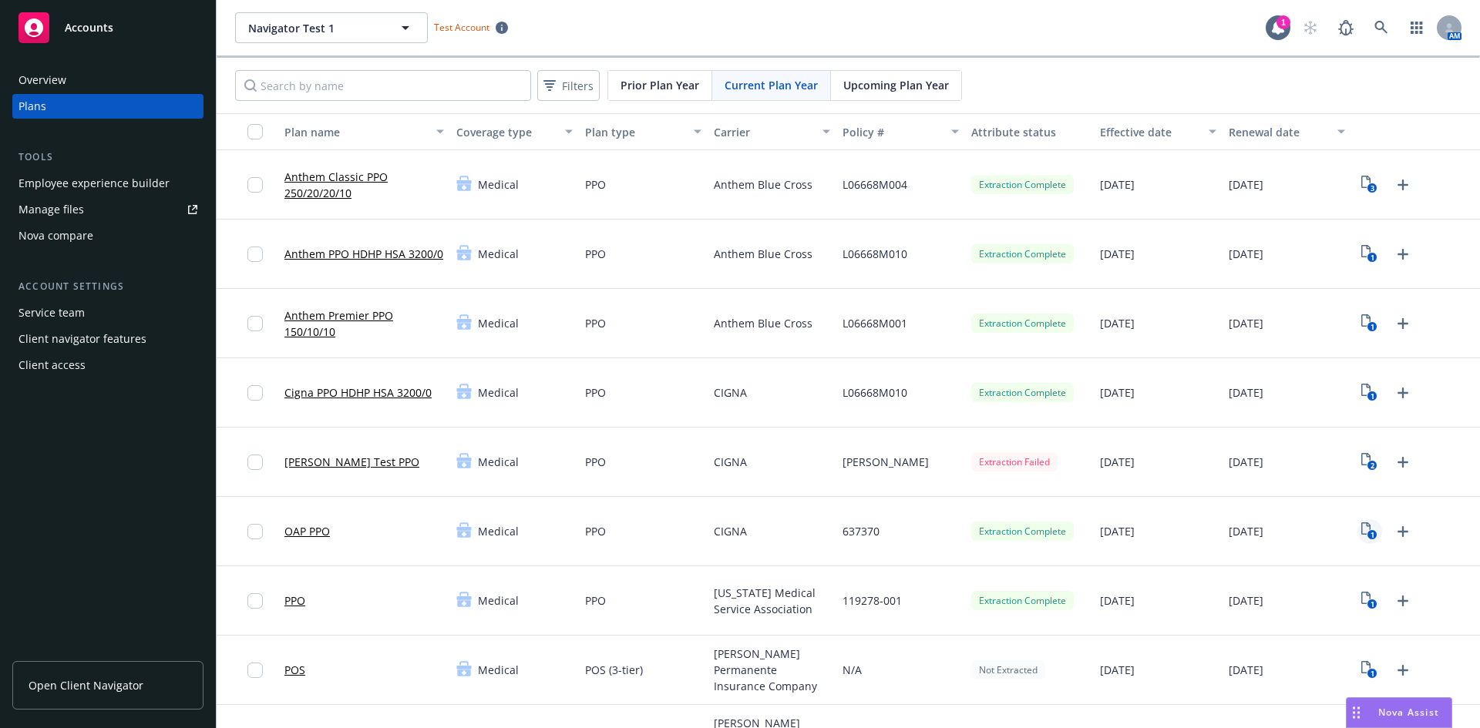
click at [1371, 530] on text "1" at bounding box center [1373, 535] width 4 height 10
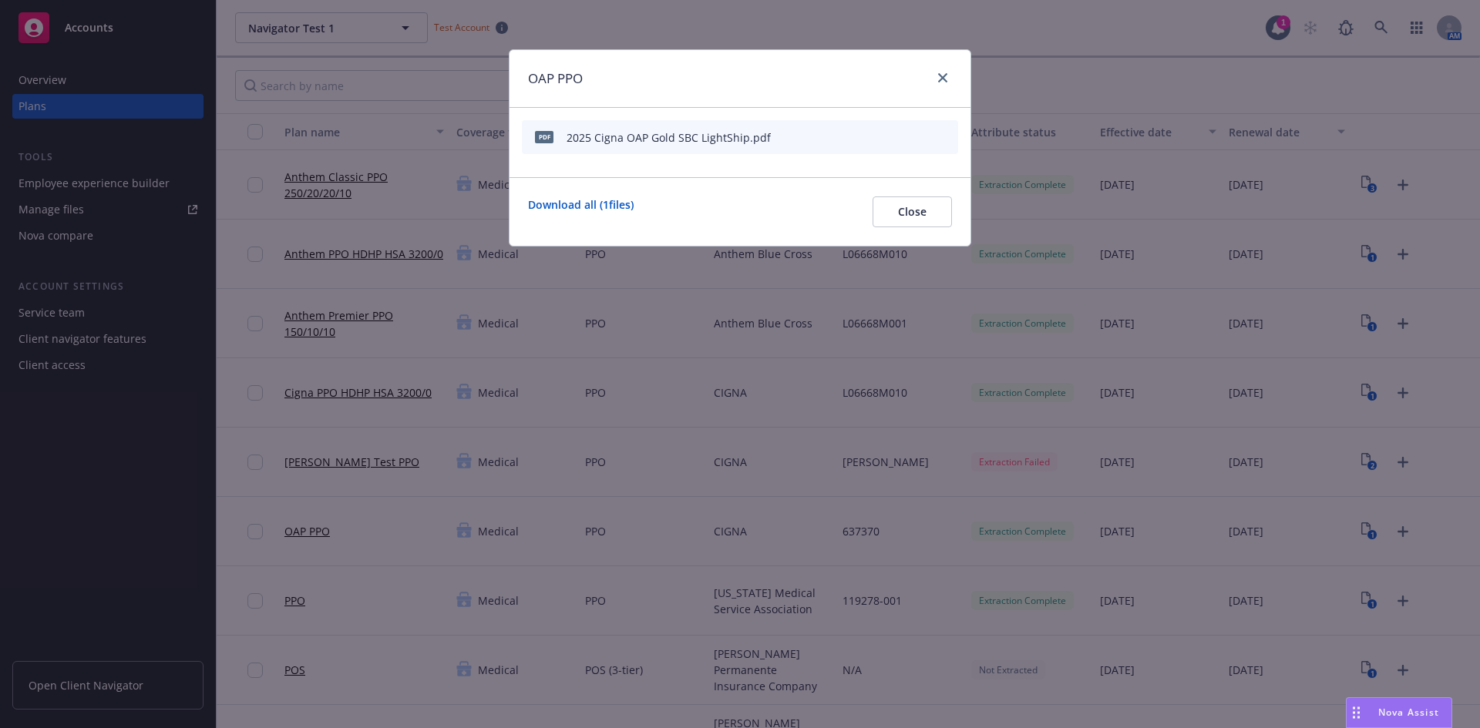
click at [914, 136] on div at bounding box center [894, 137] width 116 height 22
click at [918, 136] on icon "preview file" at bounding box center [919, 136] width 14 height 11
drag, startPoint x: 945, startPoint y: 74, endPoint x: 379, endPoint y: 1, distance: 570.5
click at [946, 74] on icon "close" at bounding box center [942, 77] width 9 height 9
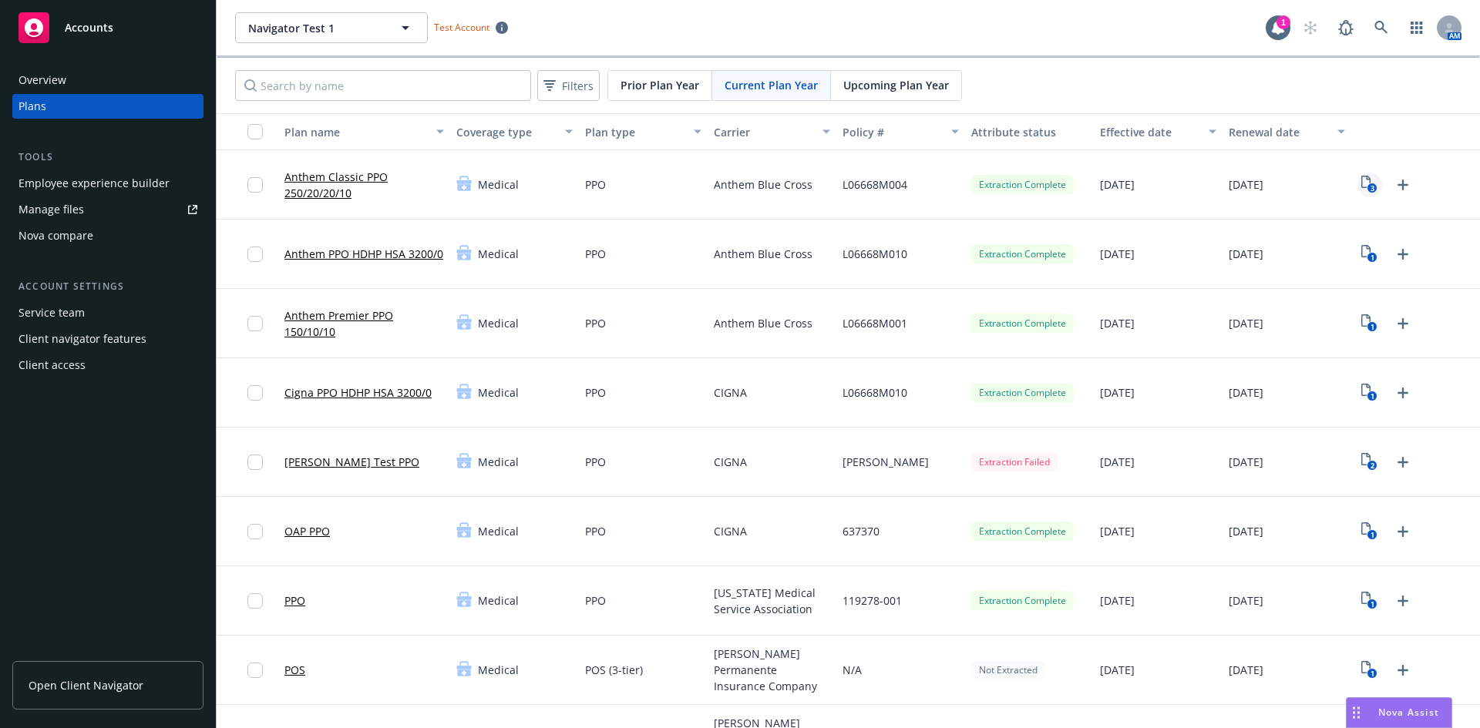
click at [1361, 188] on icon "View Plan Documents" at bounding box center [1365, 182] width 9 height 12
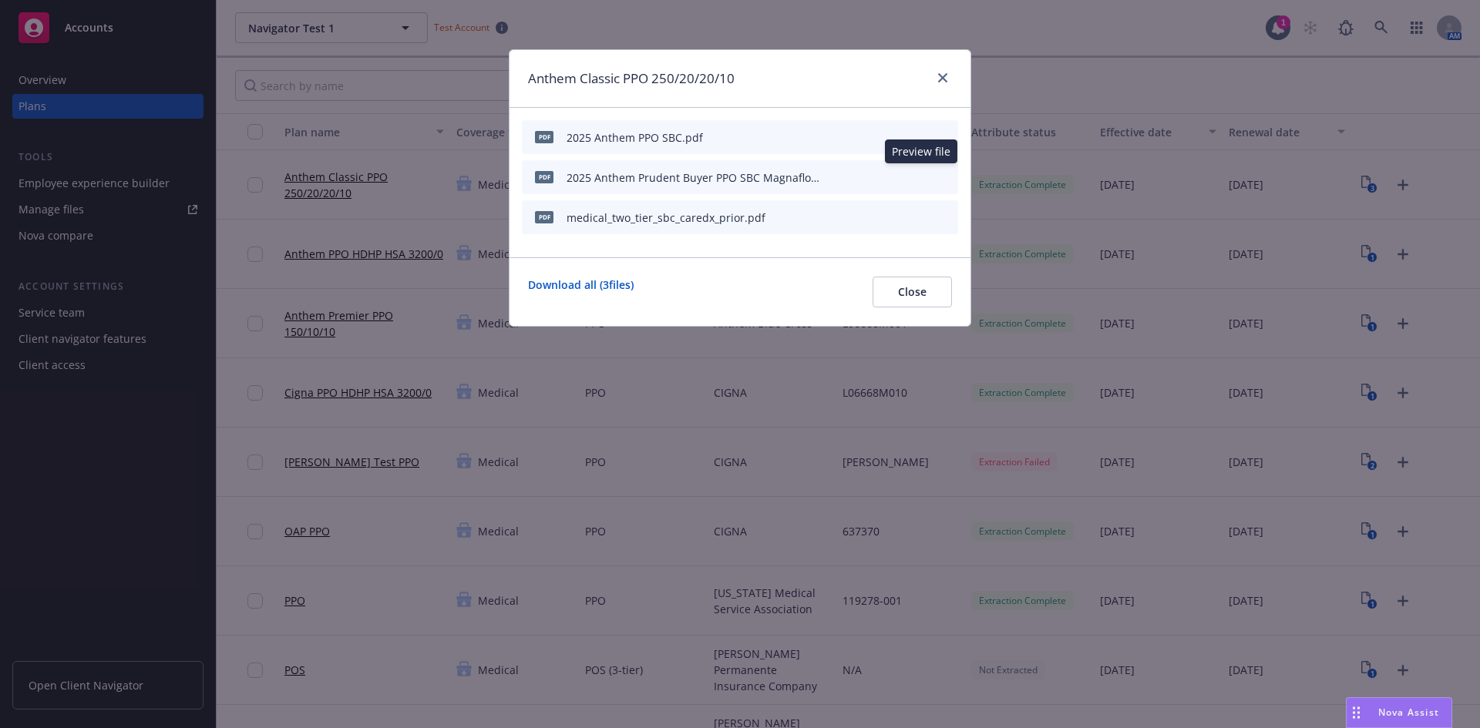
click at [919, 177] on icon "preview file" at bounding box center [919, 176] width 14 height 11
